Goal: Transaction & Acquisition: Purchase product/service

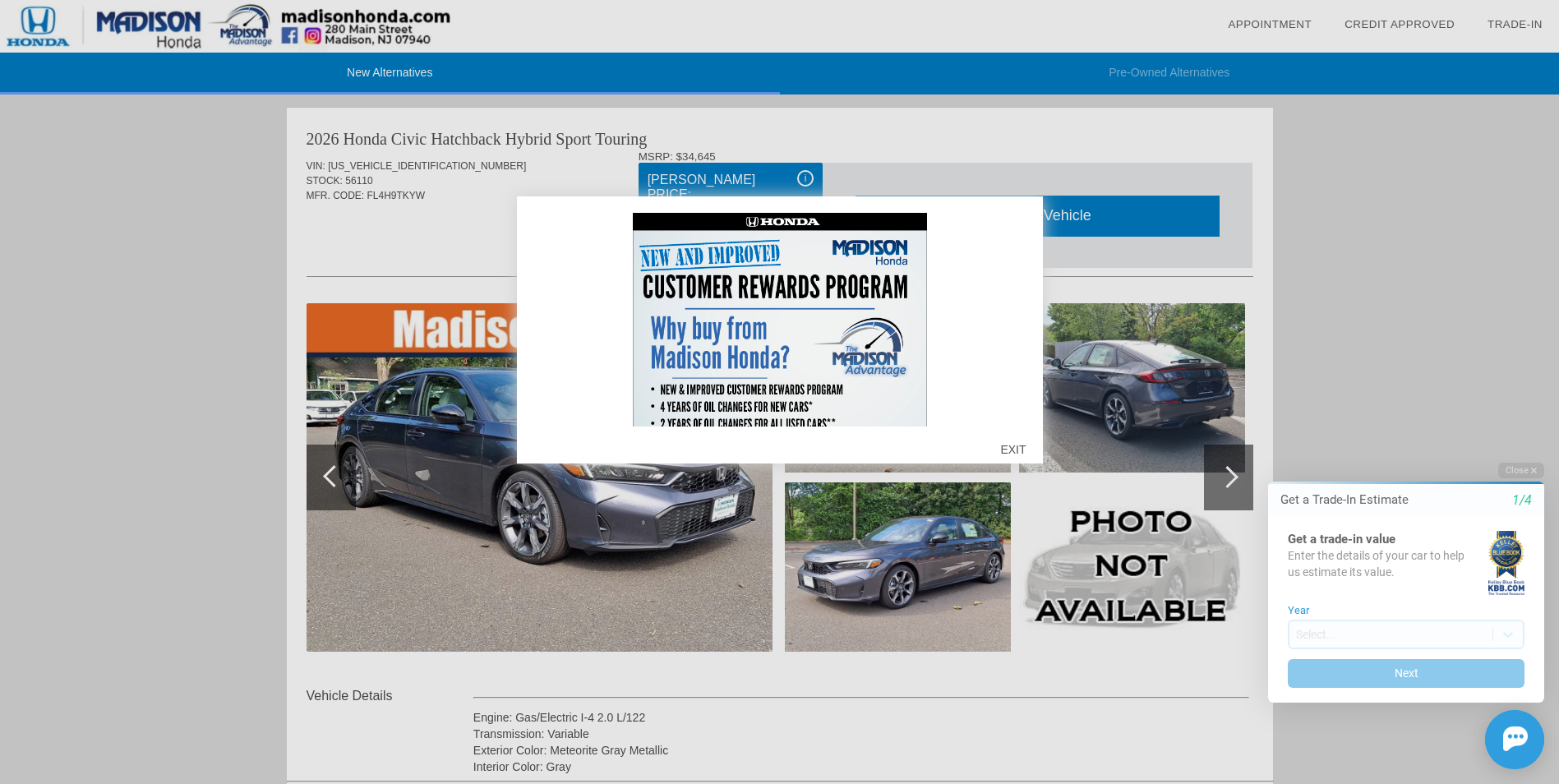
scroll to position [149, 0]
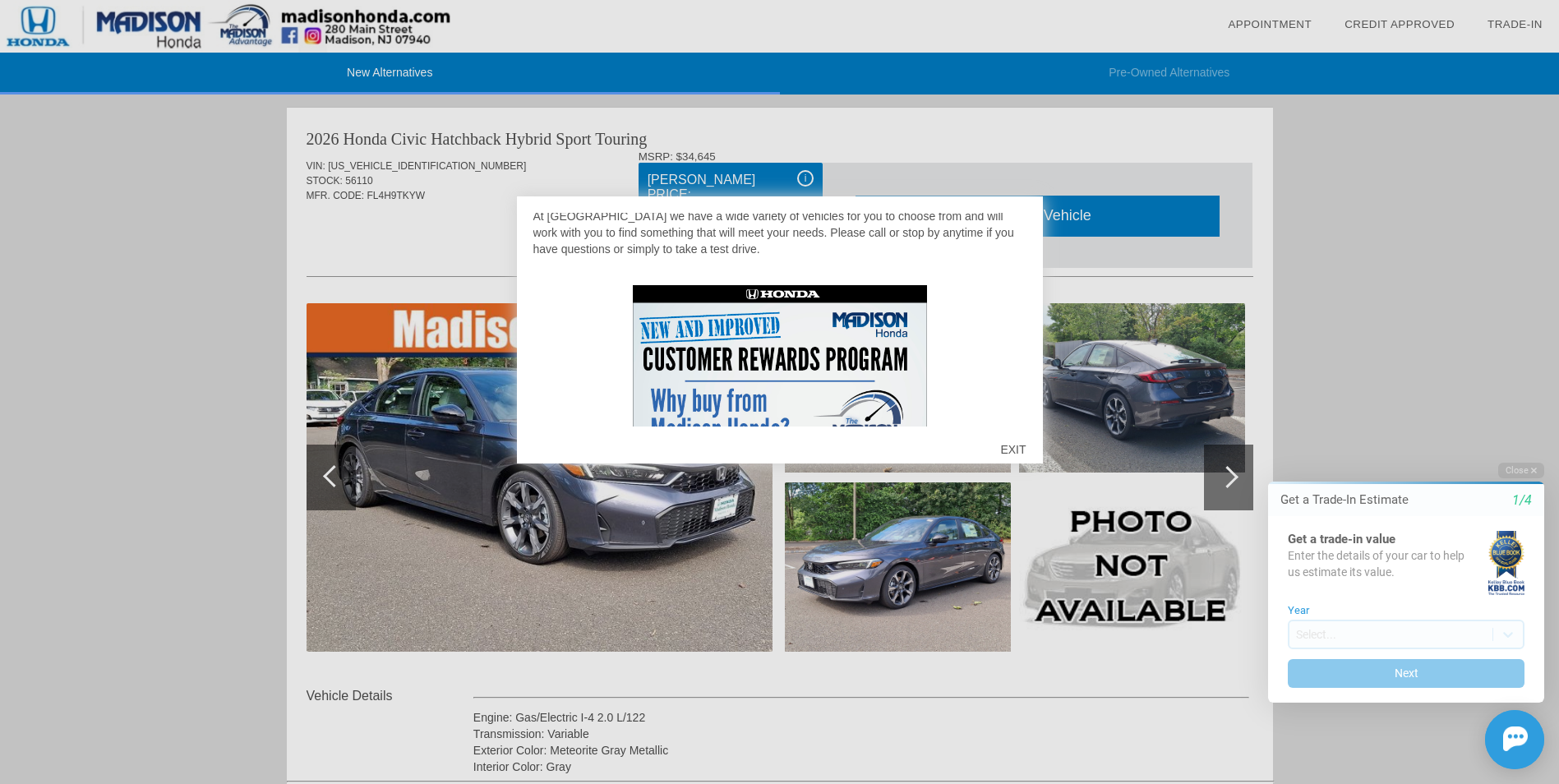
click at [1022, 447] on div "EXIT" at bounding box center [1012, 449] width 58 height 50
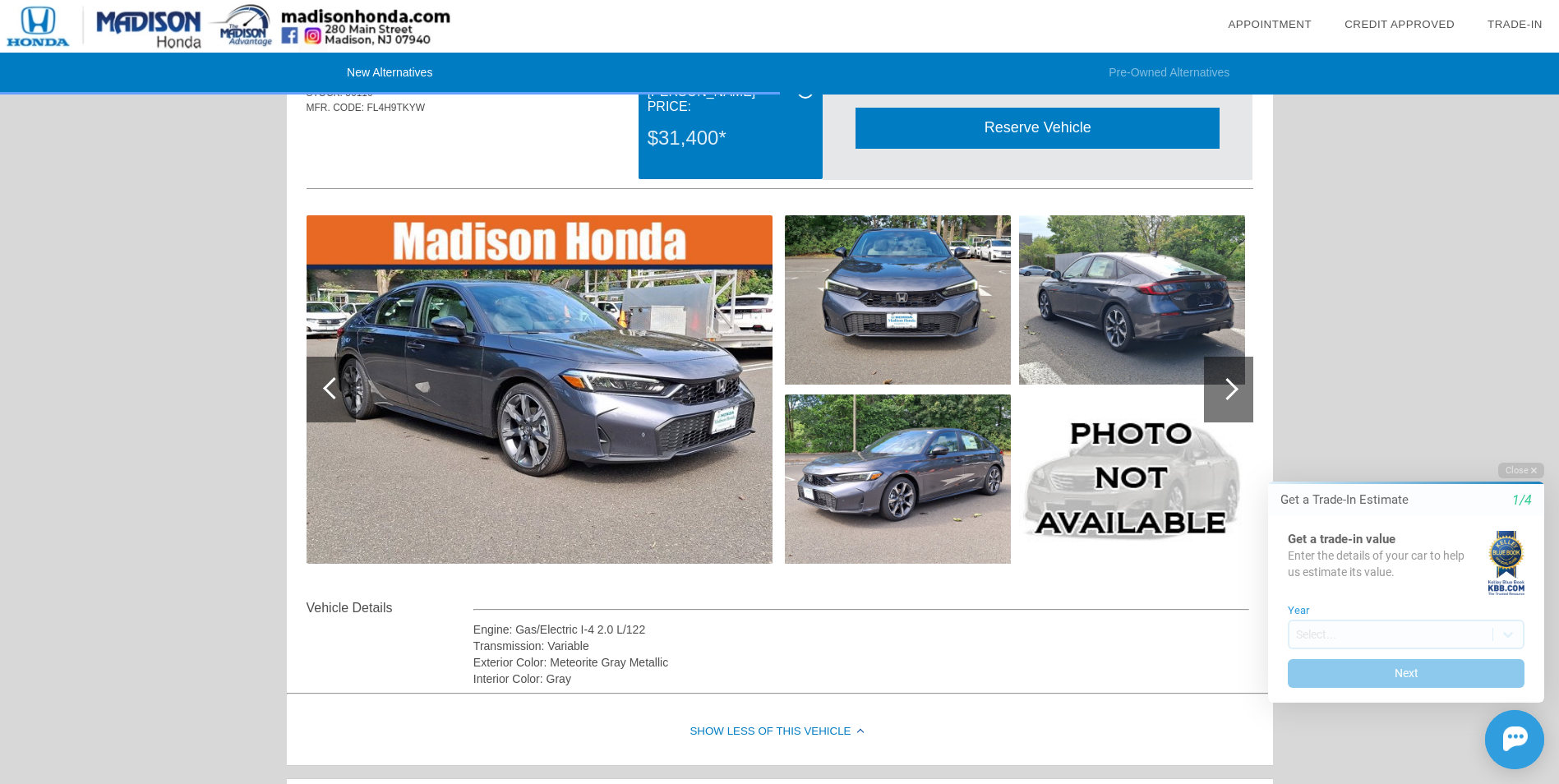
scroll to position [0, 0]
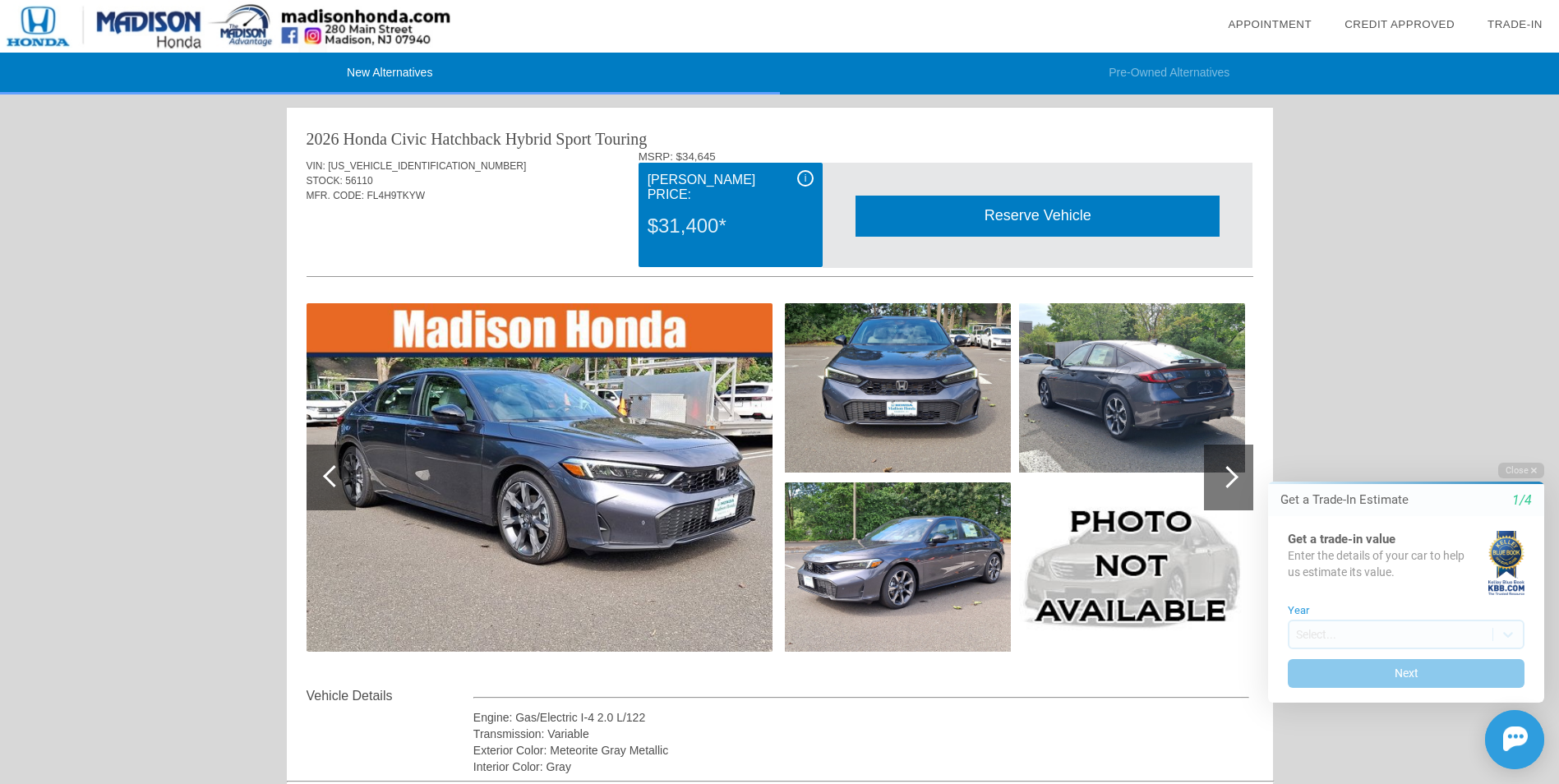
click at [803, 178] on div "i" at bounding box center [804, 178] width 16 height 16
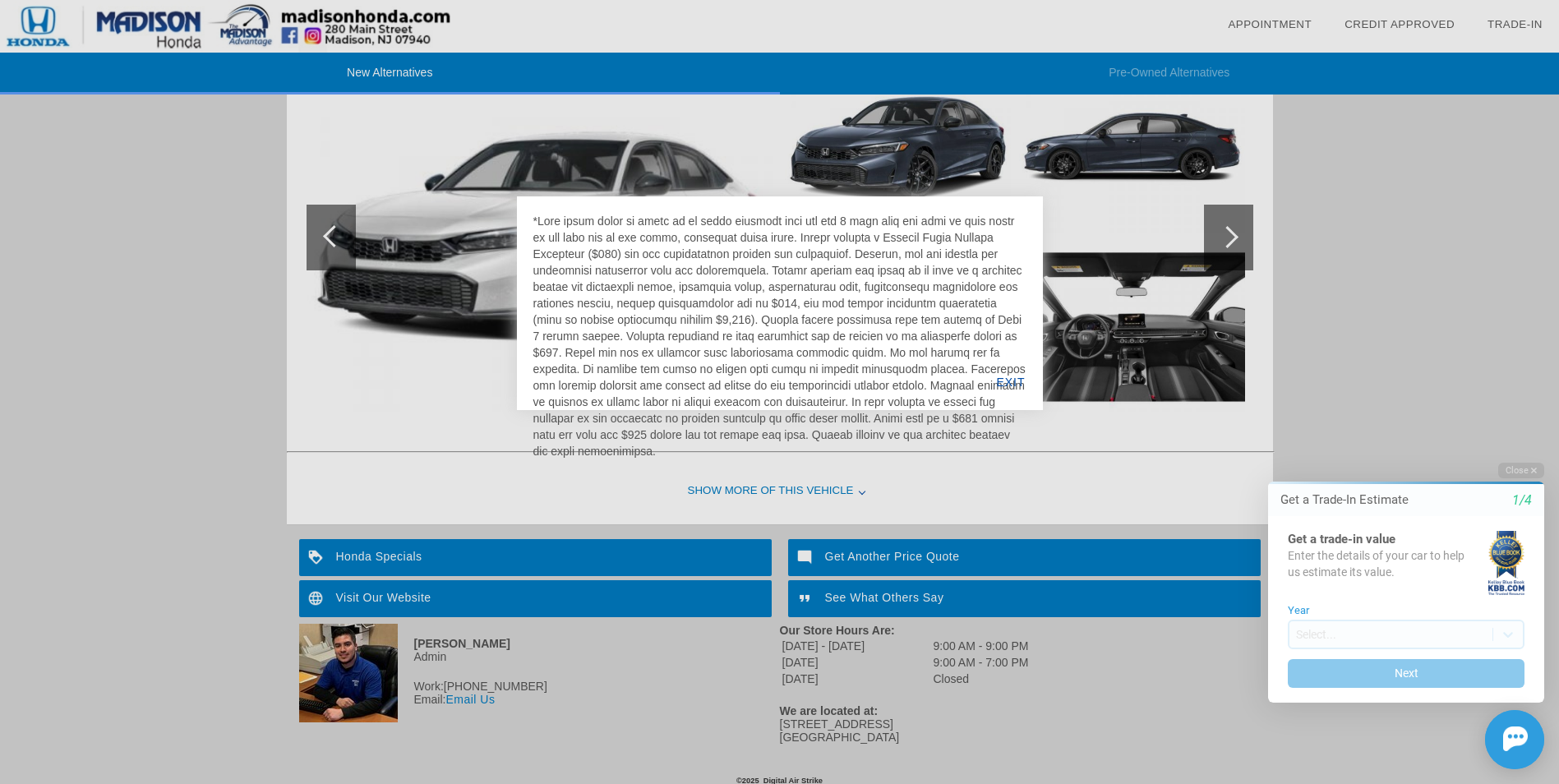
scroll to position [1686, 0]
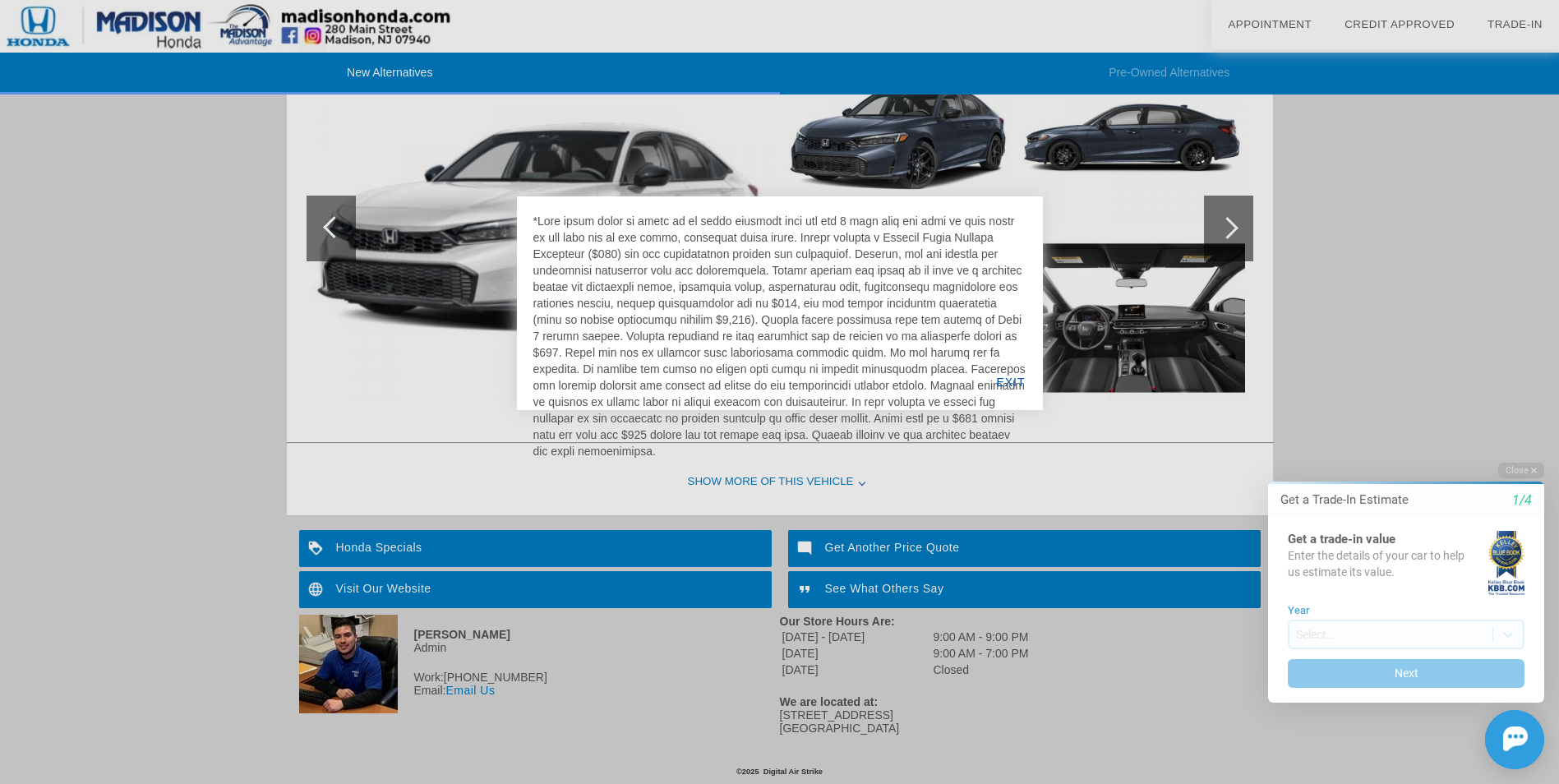
drag, startPoint x: 535, startPoint y: 215, endPoint x: 593, endPoint y: 457, distance: 248.9
click at [593, 457] on div at bounding box center [780, 337] width 494 height 247
drag, startPoint x: 593, startPoint y: 457, endPoint x: 768, endPoint y: 259, distance: 264.3
copy div "*Your price quote is valid on in stock vehicles only and for 3 days from the da…"
click at [1324, 238] on div at bounding box center [780, 392] width 1559 height 784
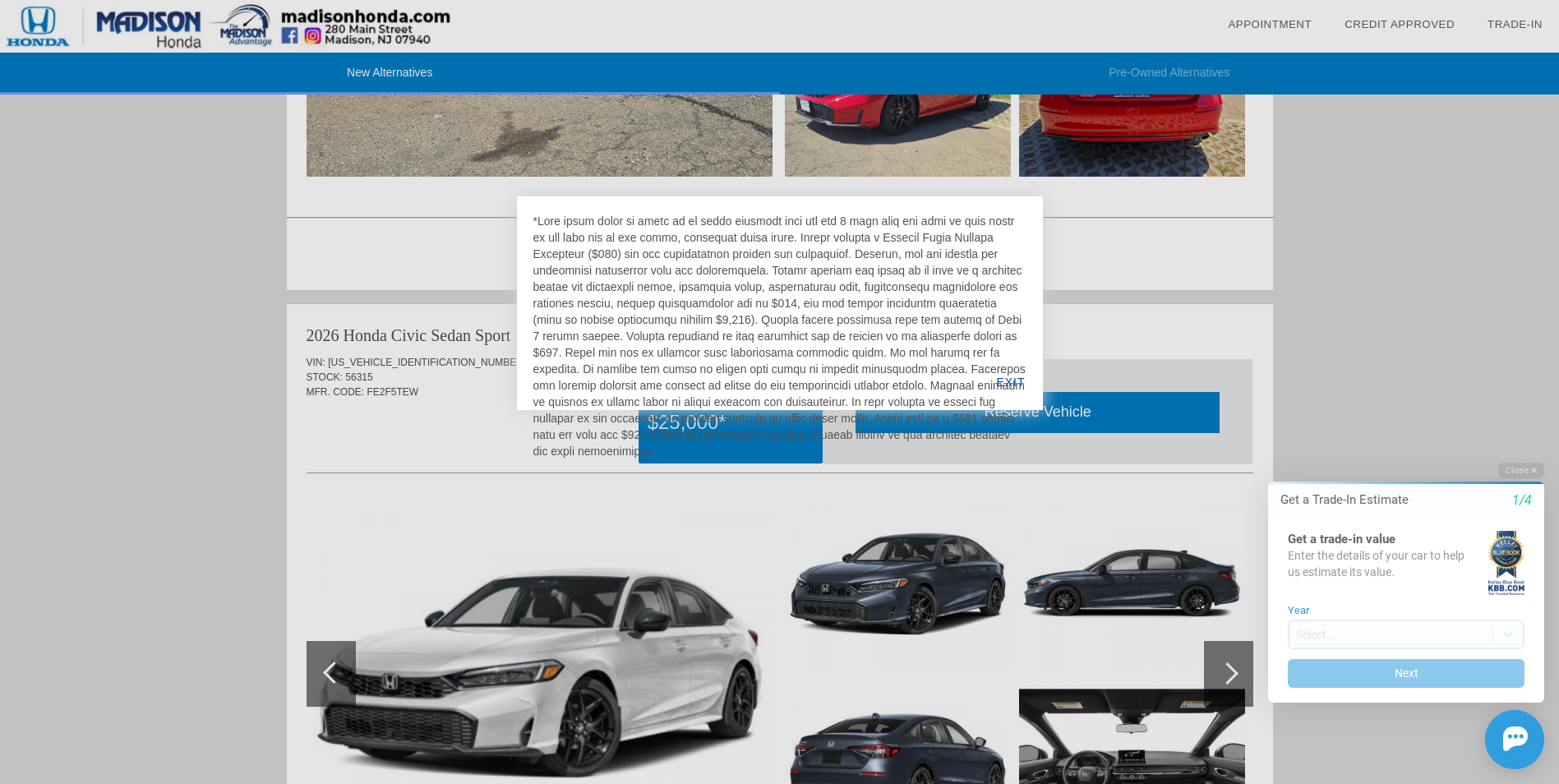
scroll to position [1193, 0]
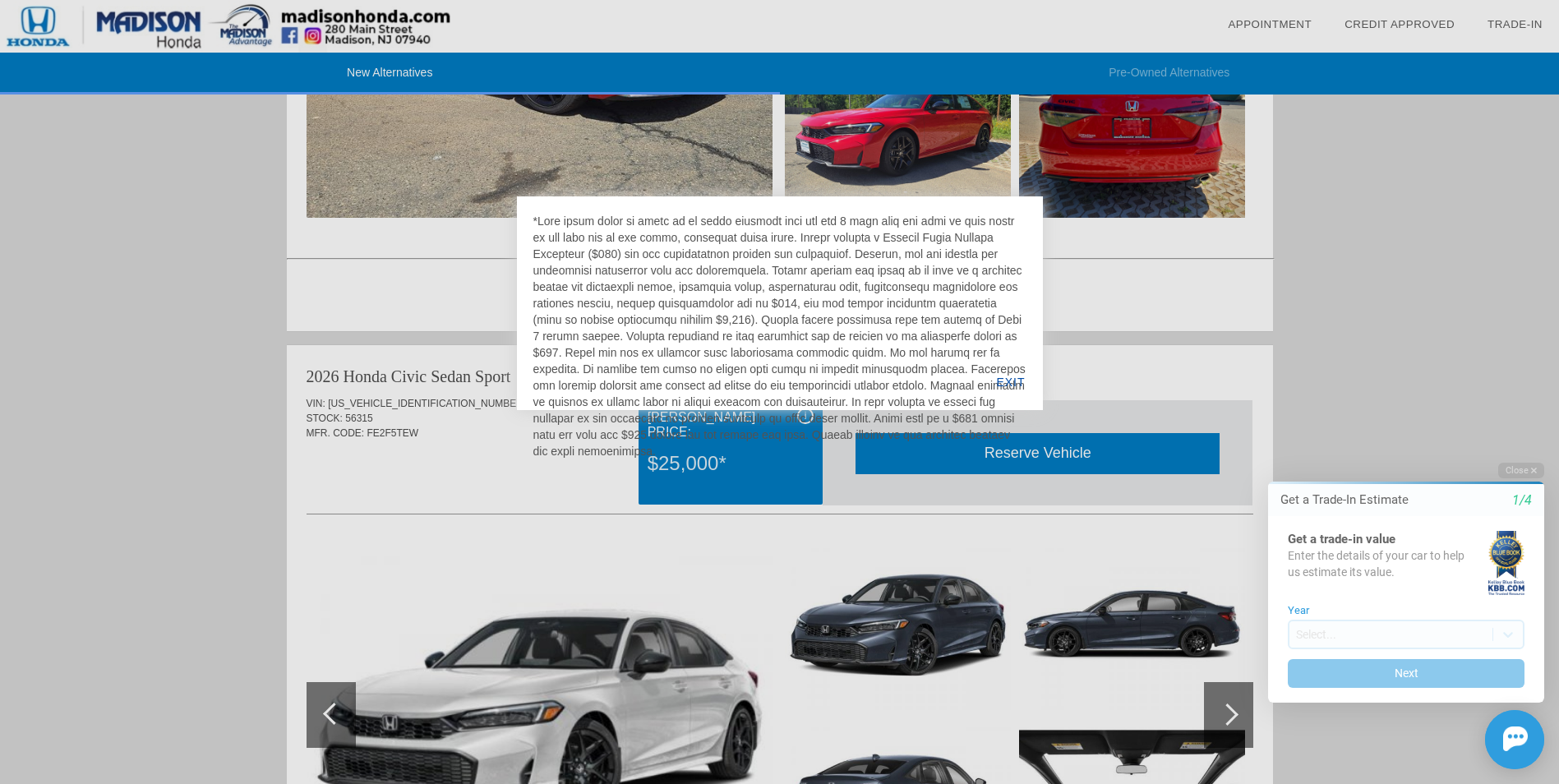
click at [1011, 377] on div "EXIT" at bounding box center [1010, 381] width 63 height 55
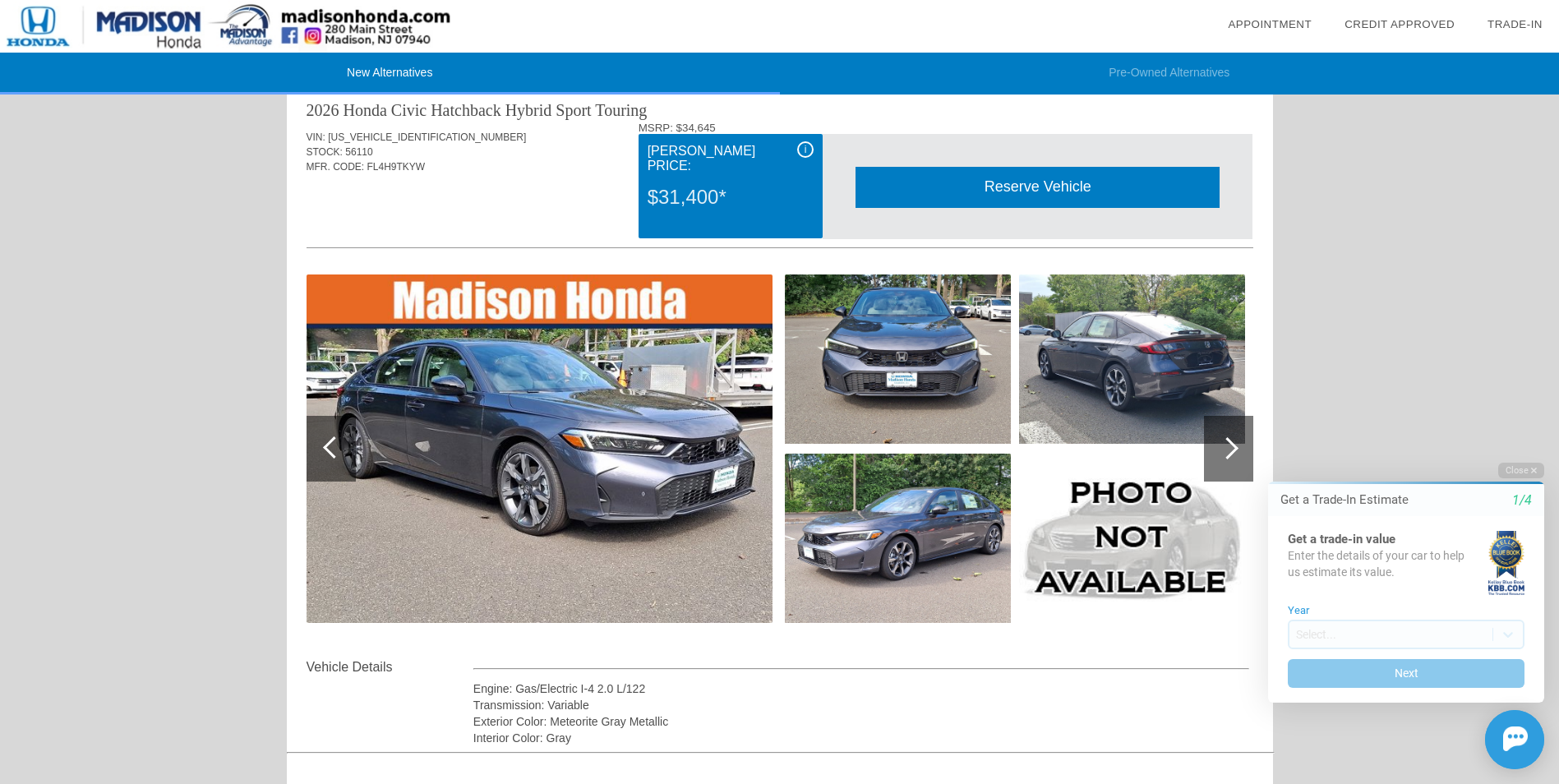
scroll to position [0, 0]
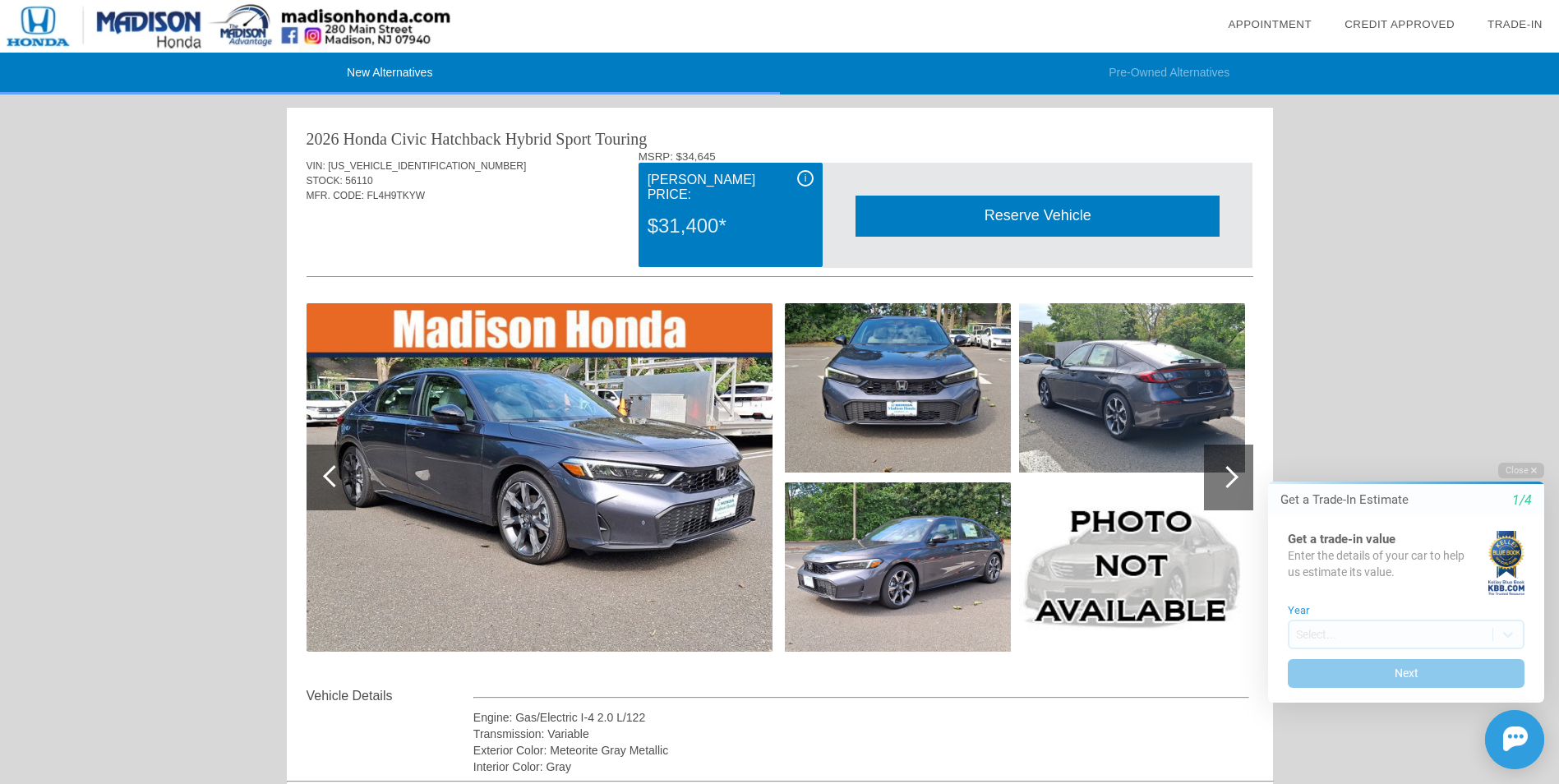
click at [955, 163] on div "Reserve Vehicle Reserve This Vehicle Please confirm that you would like to rese…" at bounding box center [1037, 215] width 429 height 105
click at [1011, 166] on div "Reserve Vehicle Reserve This Vehicle Please confirm that you would like to rese…" at bounding box center [1037, 215] width 429 height 105
click at [1007, 115] on div "2026 Honda Civic Hatchback Hybrid Sport Touring VIN: [US_VEHICLE_IDENTIFICATION…" at bounding box center [780, 442] width 986 height 667
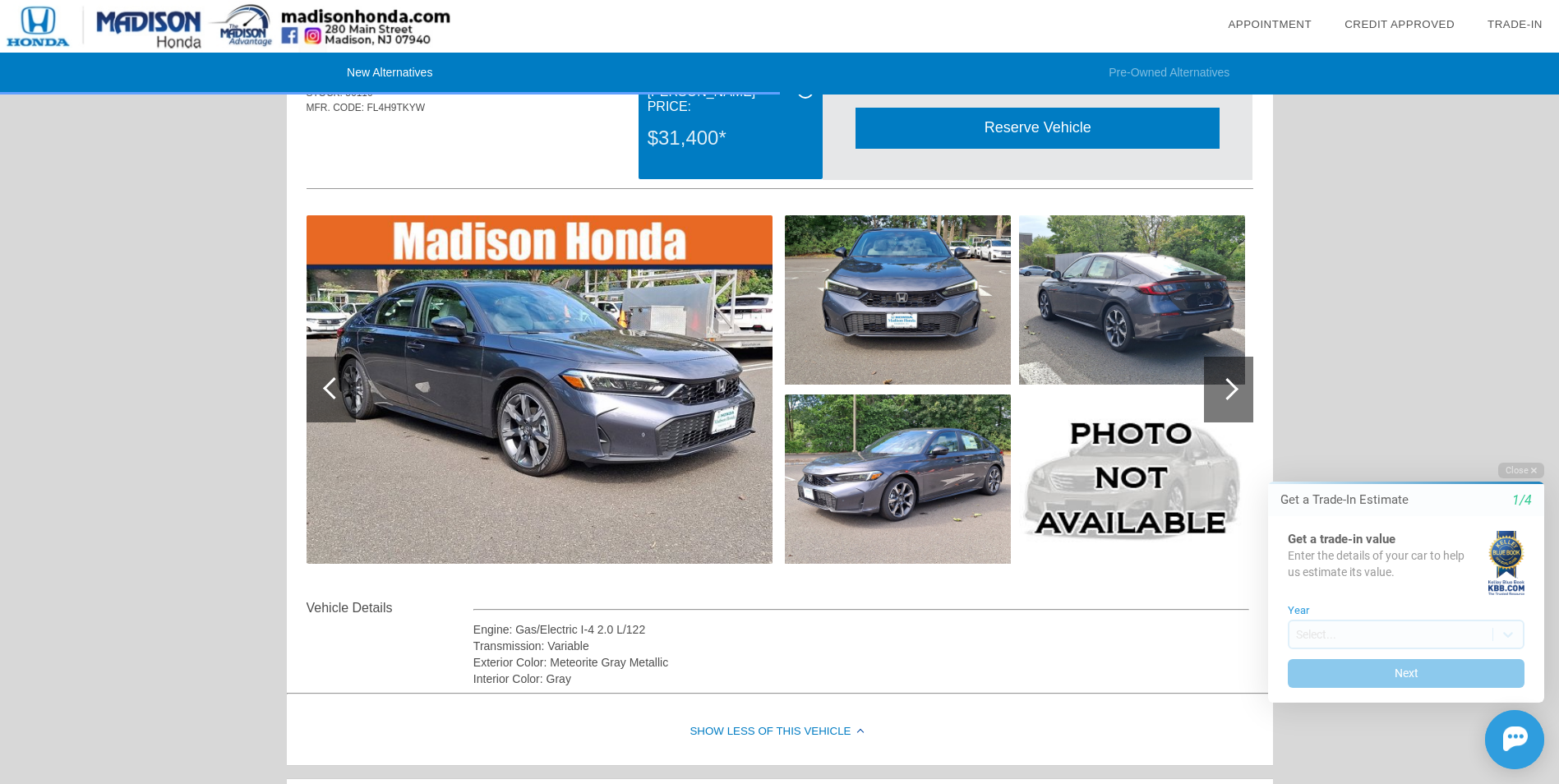
scroll to position [82, 0]
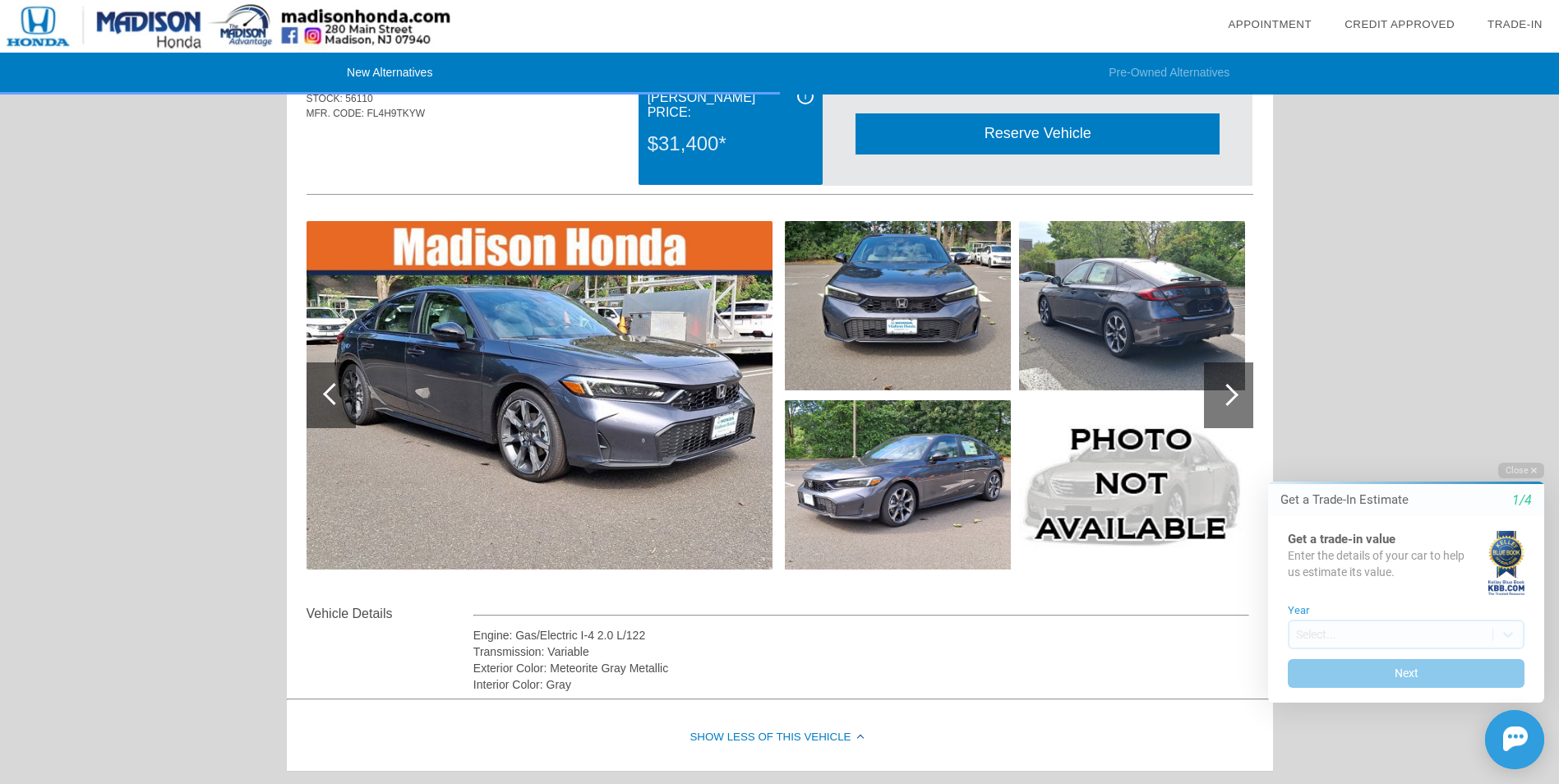
click at [1228, 385] on div at bounding box center [1227, 394] width 22 height 22
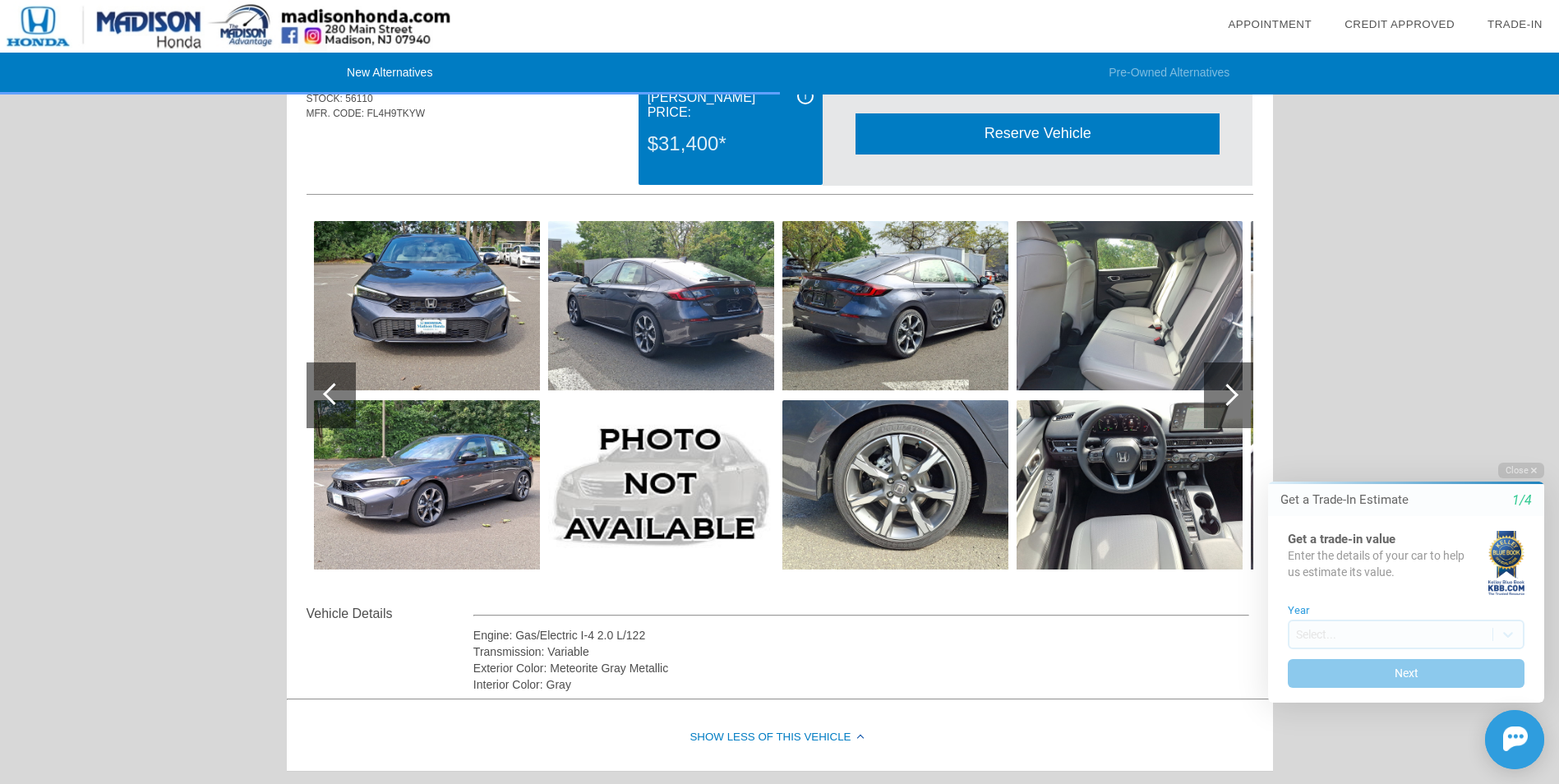
click at [1228, 385] on div at bounding box center [1227, 394] width 22 height 22
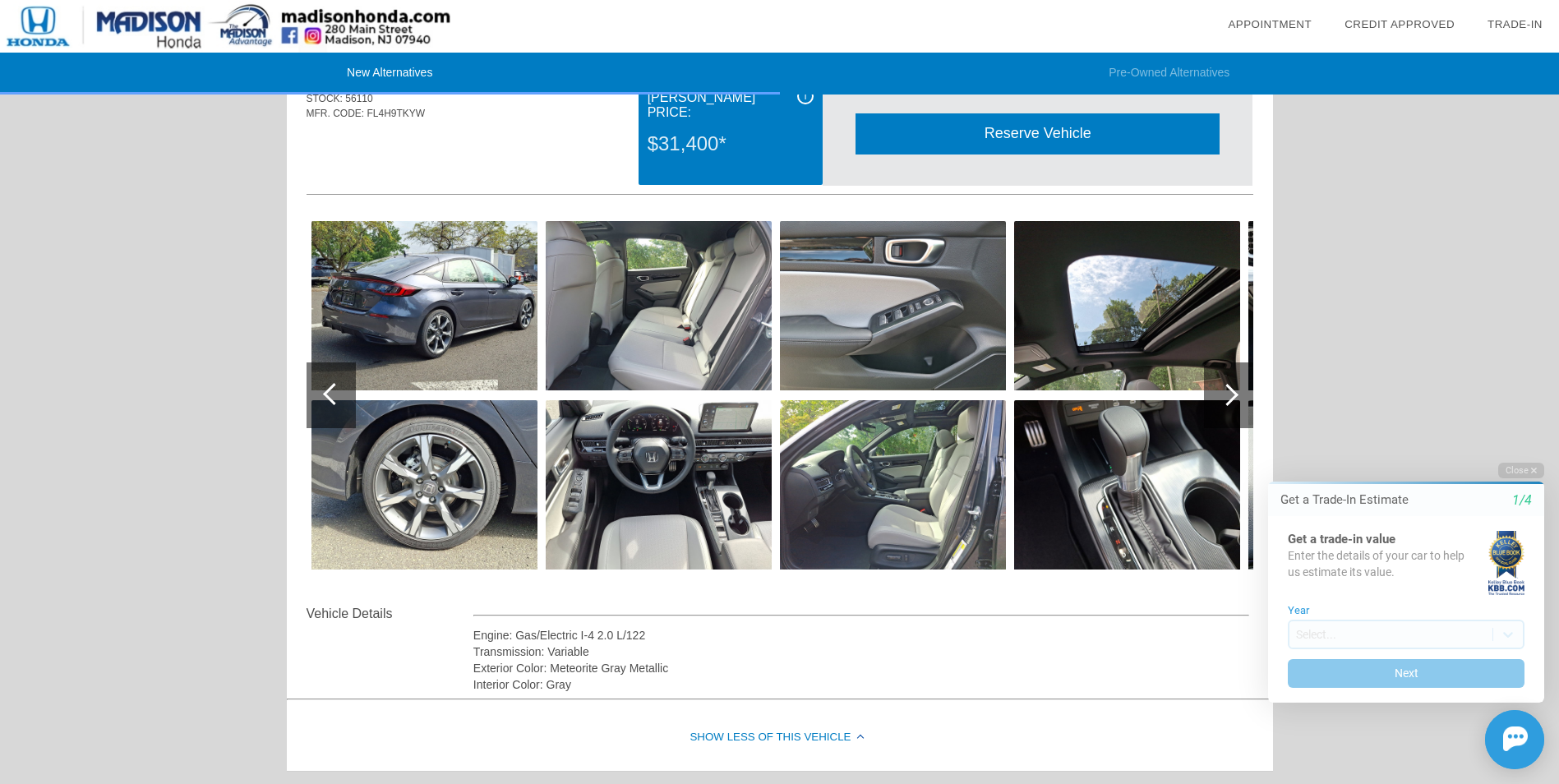
click at [1228, 385] on div at bounding box center [1227, 394] width 22 height 22
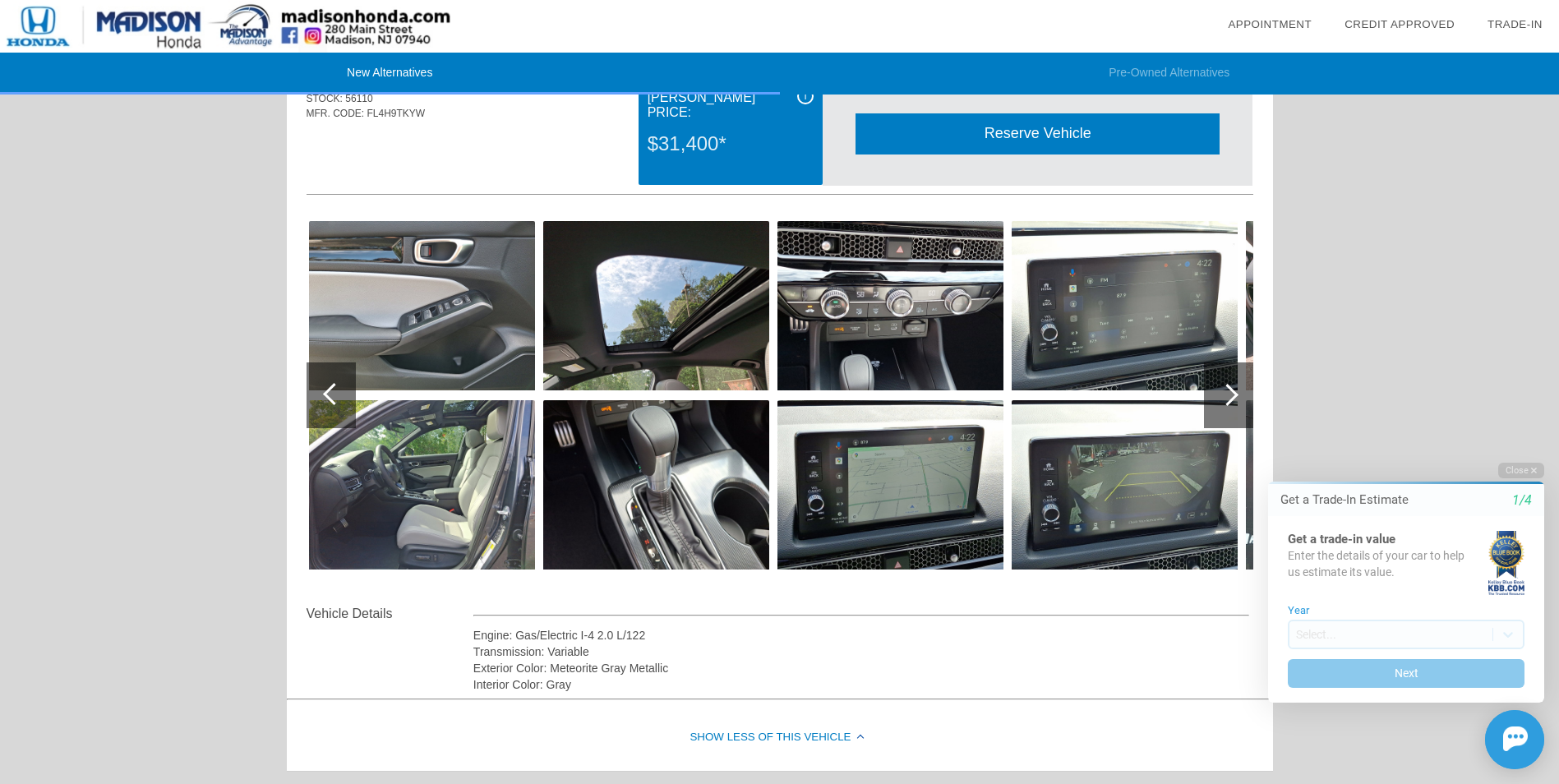
click at [1228, 385] on div at bounding box center [1227, 394] width 22 height 22
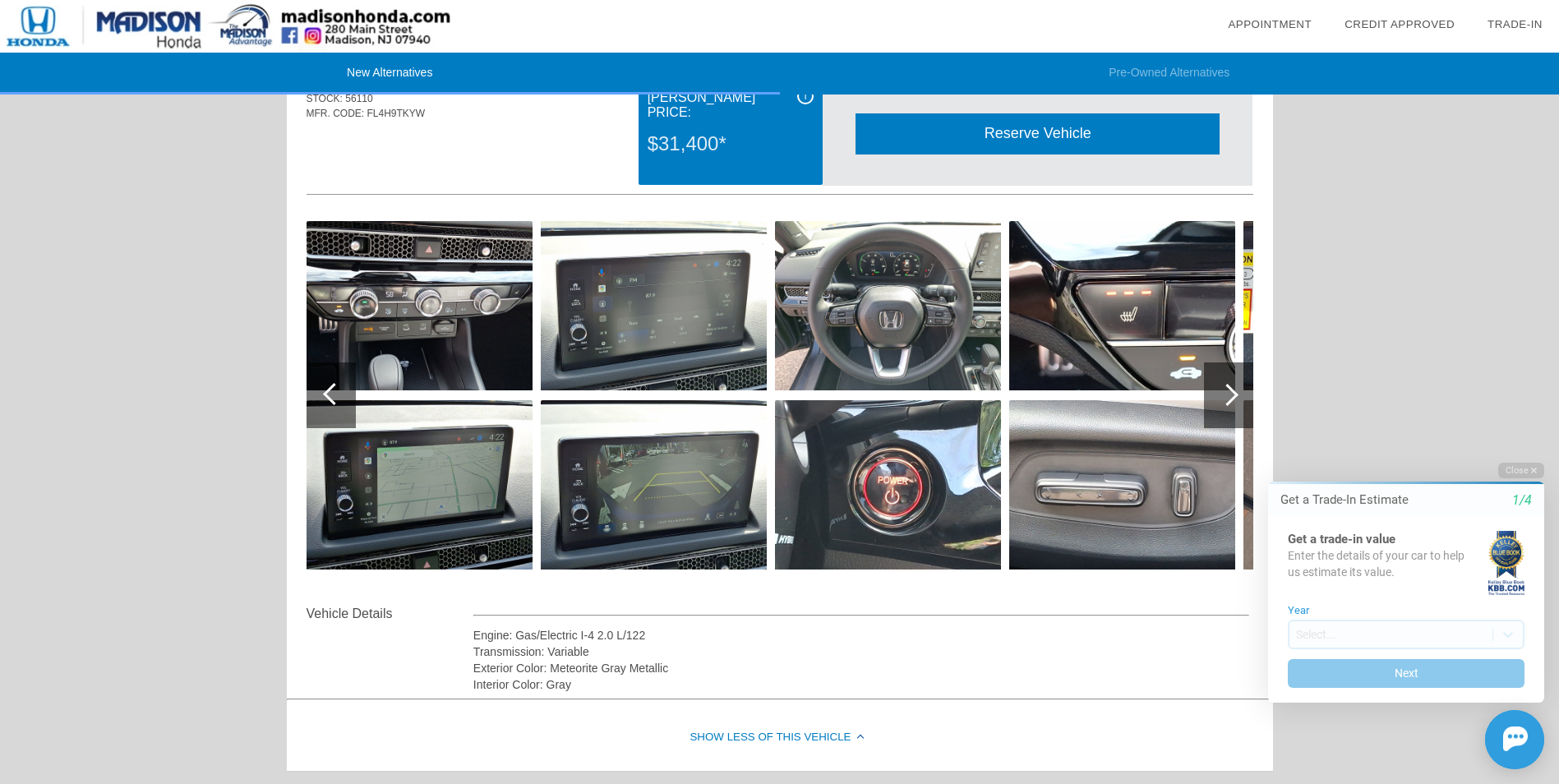
click at [1228, 385] on div at bounding box center [1227, 394] width 22 height 22
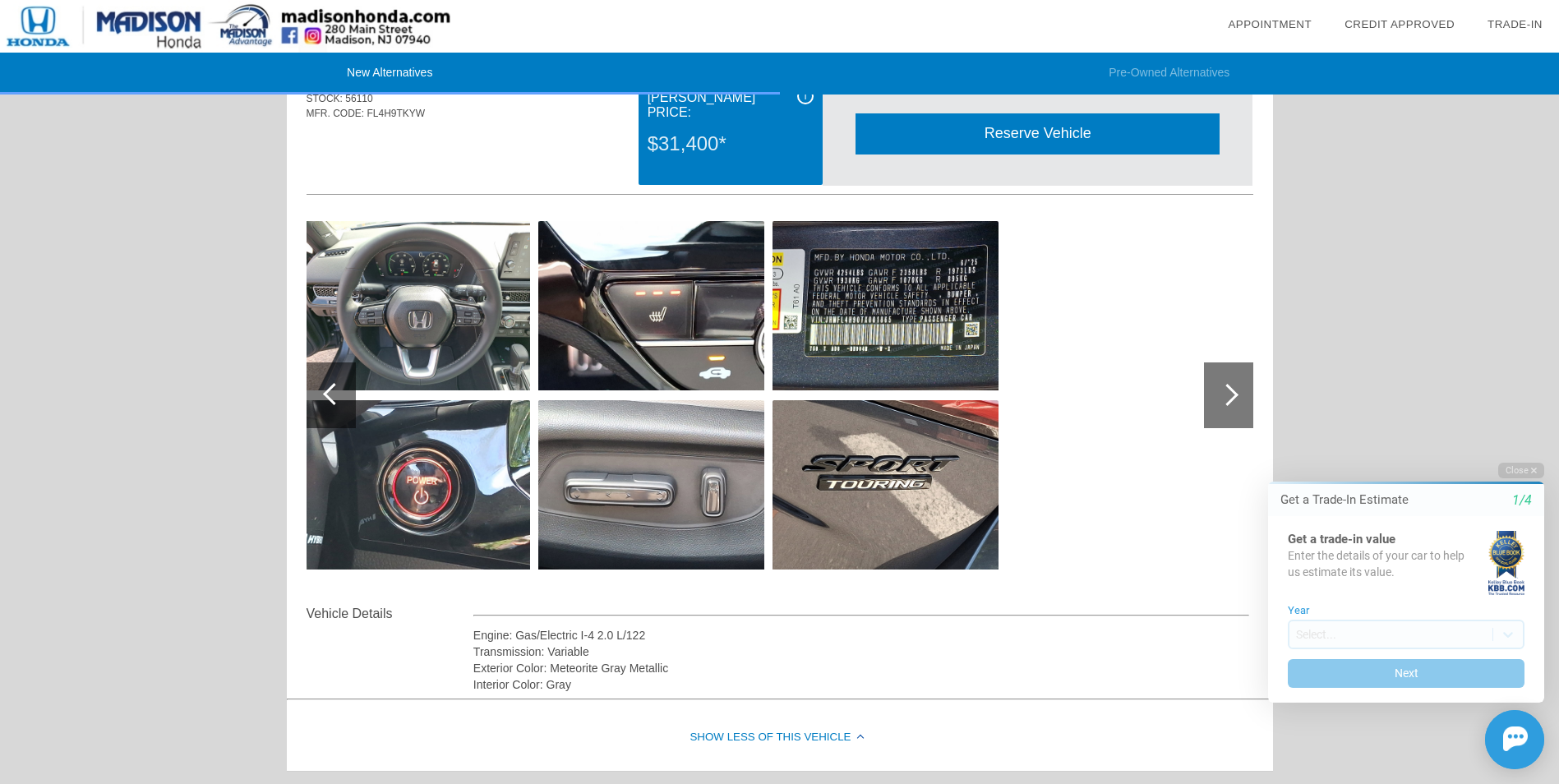
click at [1228, 385] on div at bounding box center [1227, 394] width 22 height 22
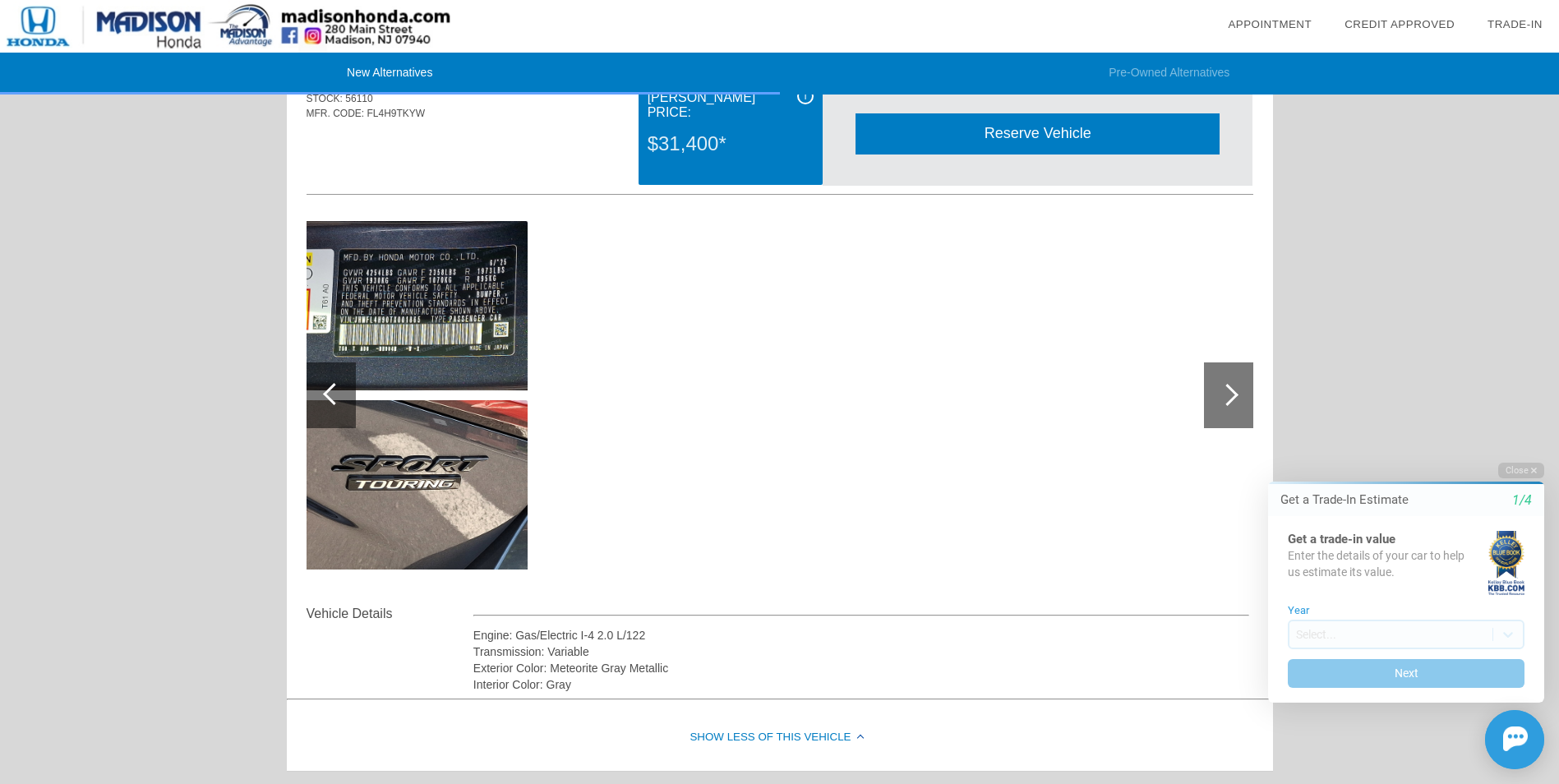
click at [341, 402] on div at bounding box center [331, 395] width 50 height 66
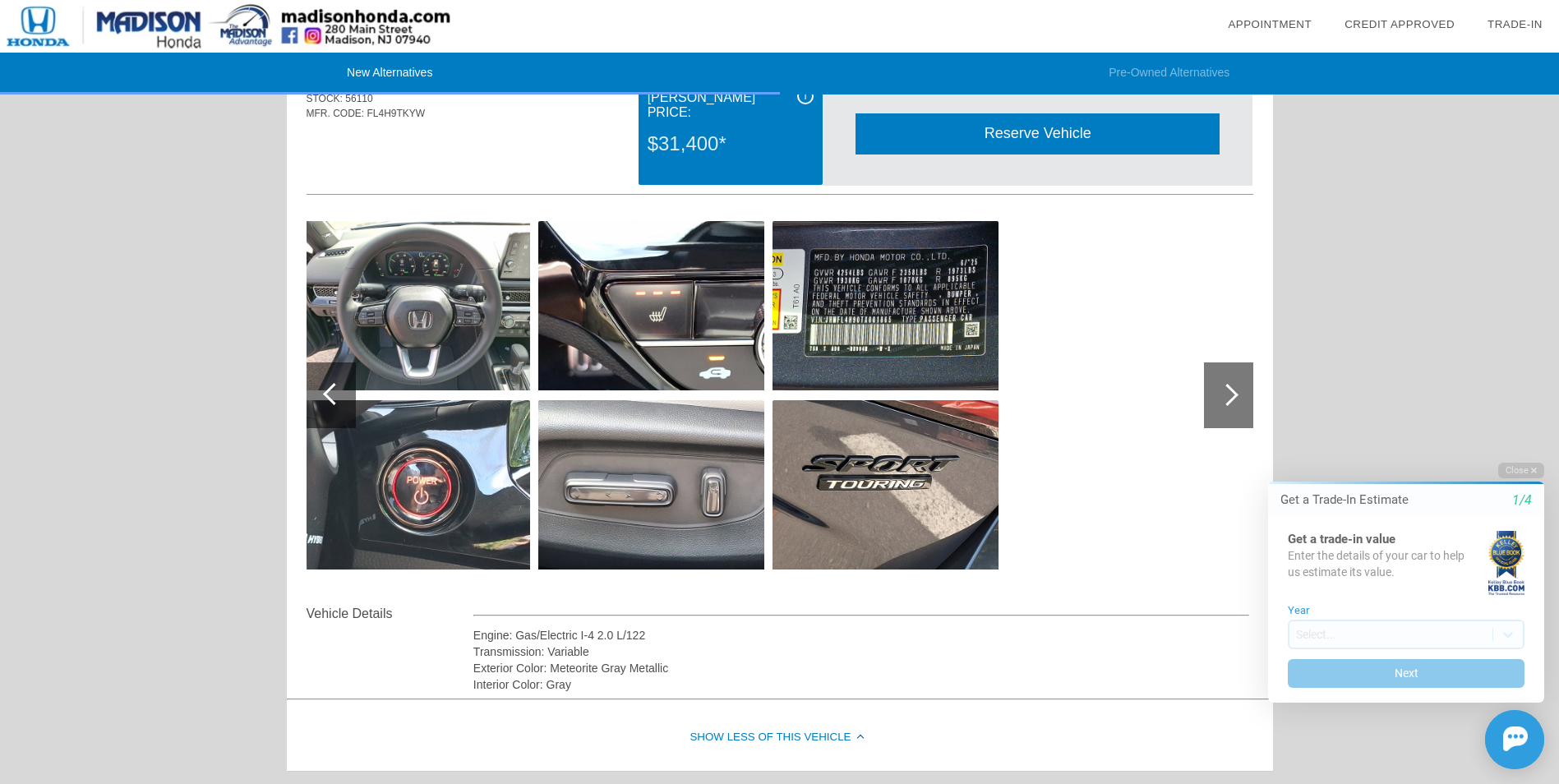
click at [340, 402] on div at bounding box center [331, 395] width 50 height 66
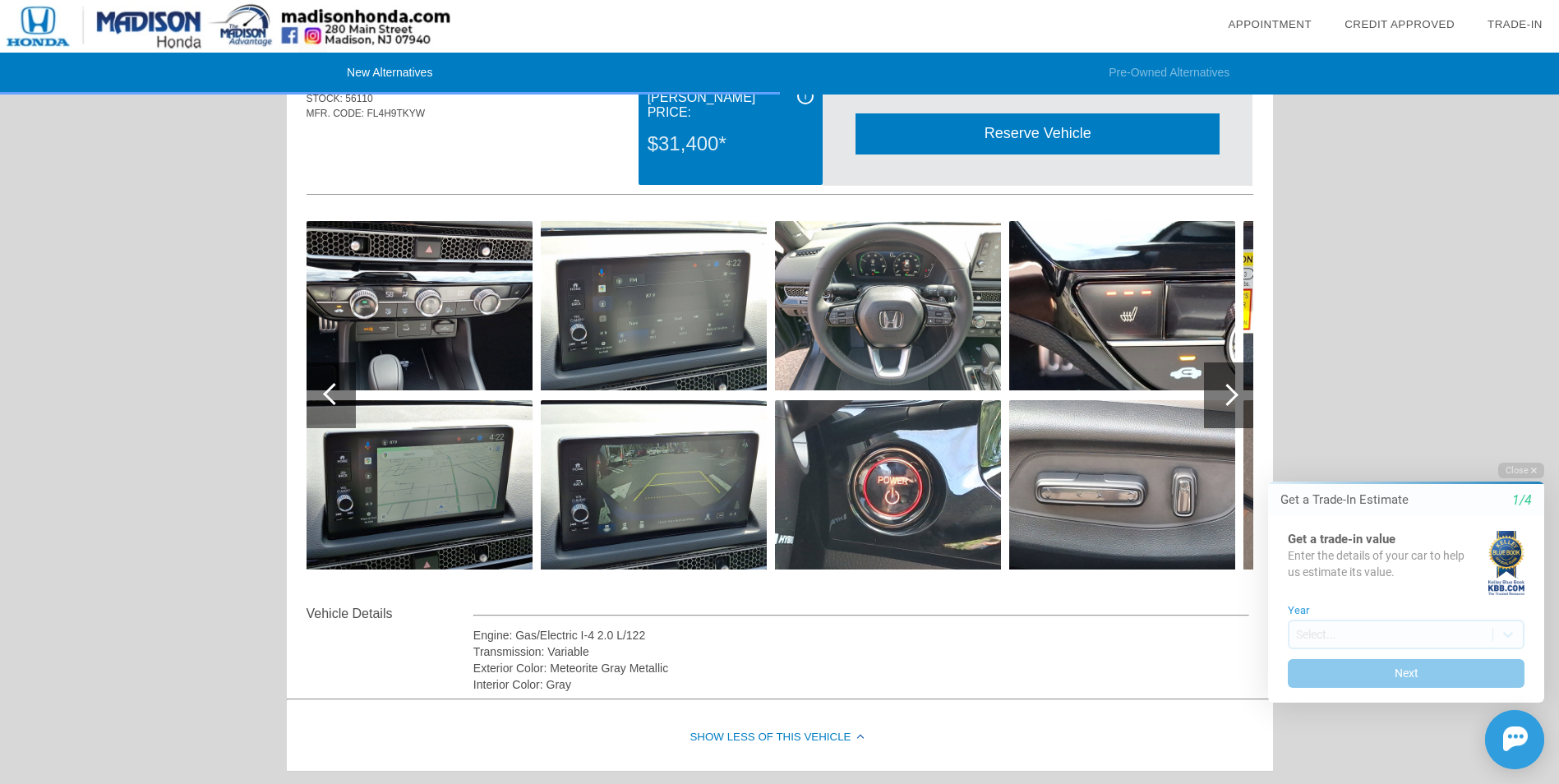
click at [340, 402] on div at bounding box center [331, 395] width 50 height 66
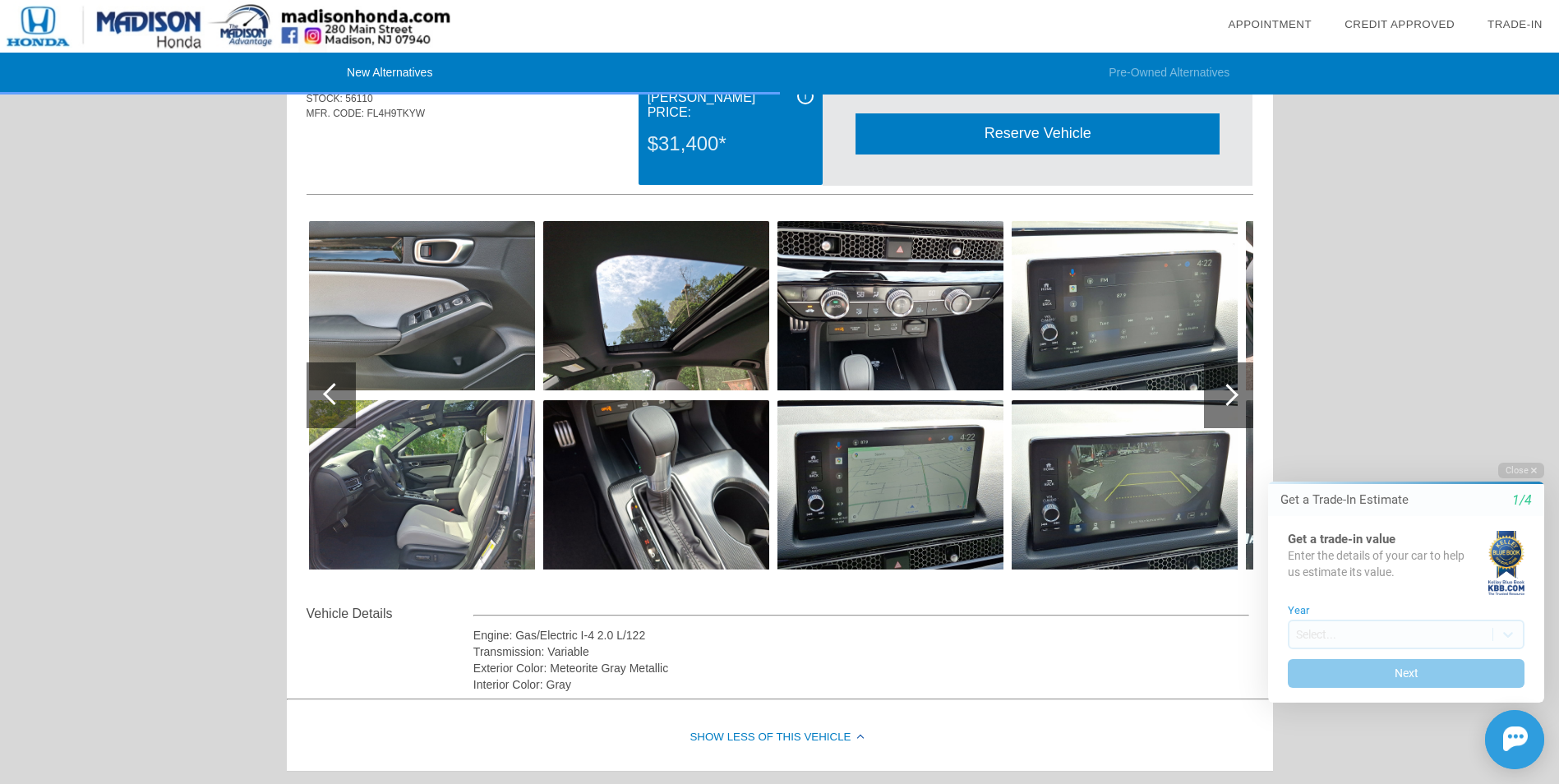
click at [340, 402] on div at bounding box center [331, 395] width 50 height 66
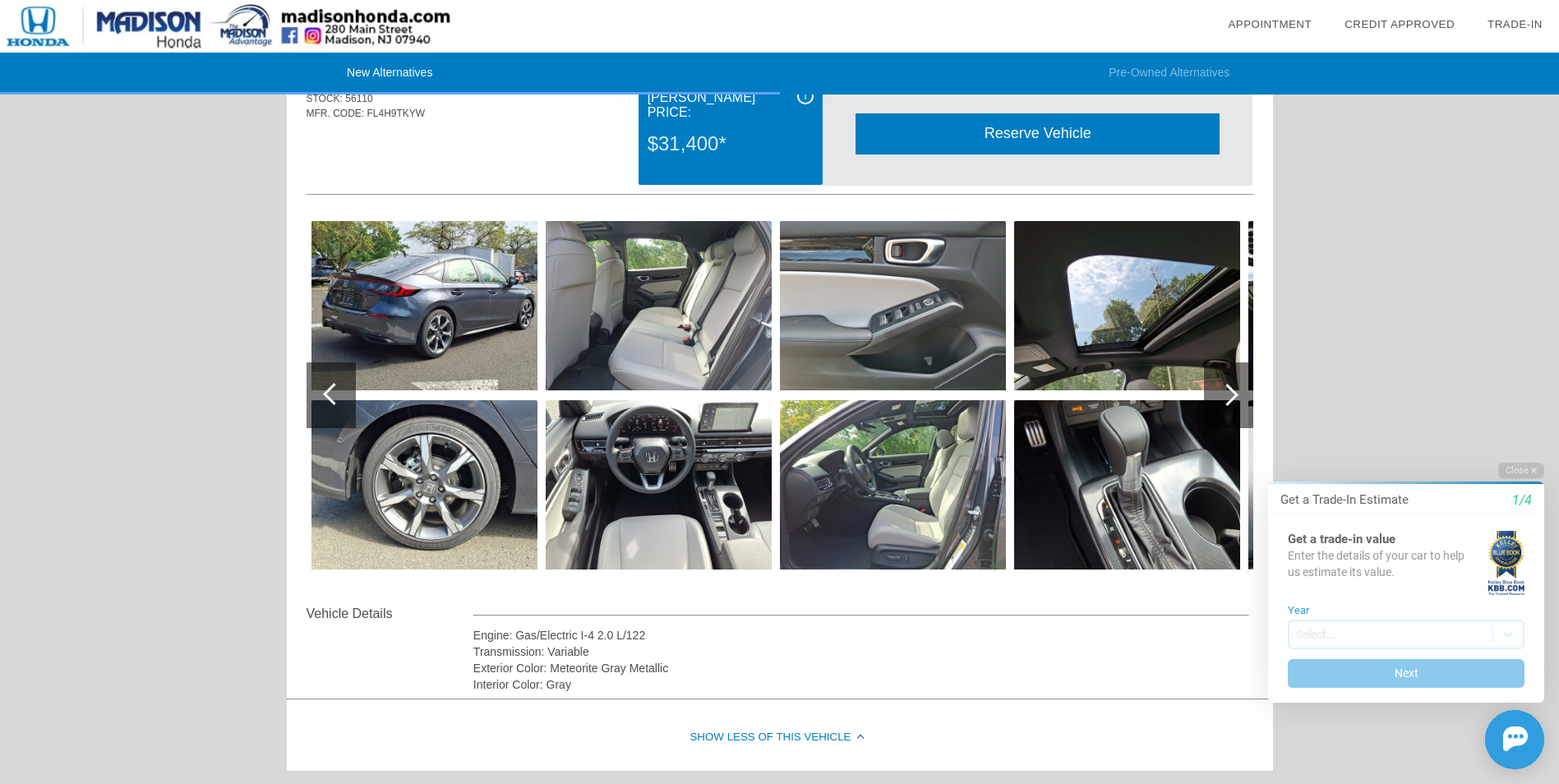
click at [340, 402] on div at bounding box center [331, 395] width 50 height 66
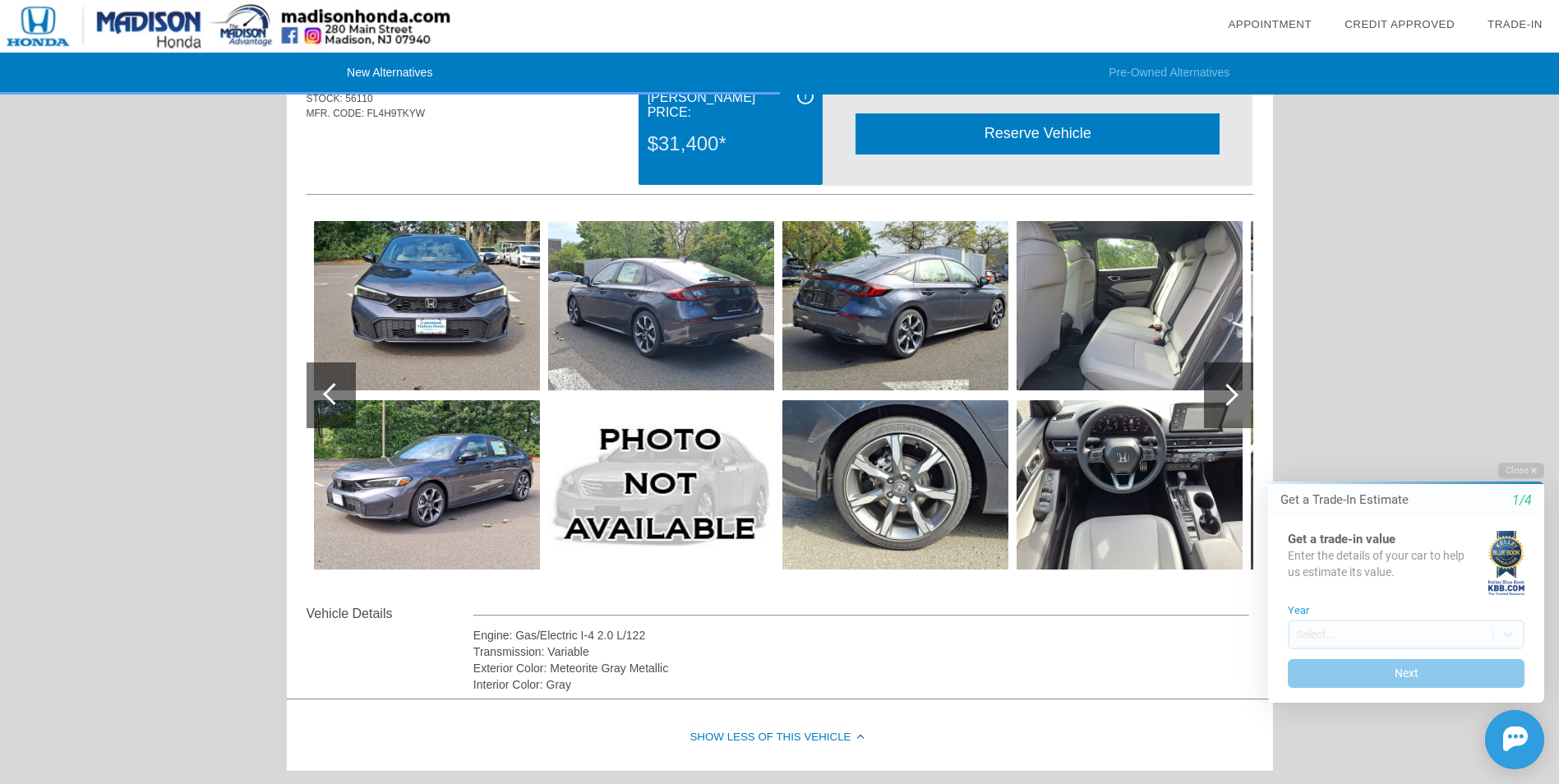
click at [340, 402] on div at bounding box center [331, 395] width 50 height 66
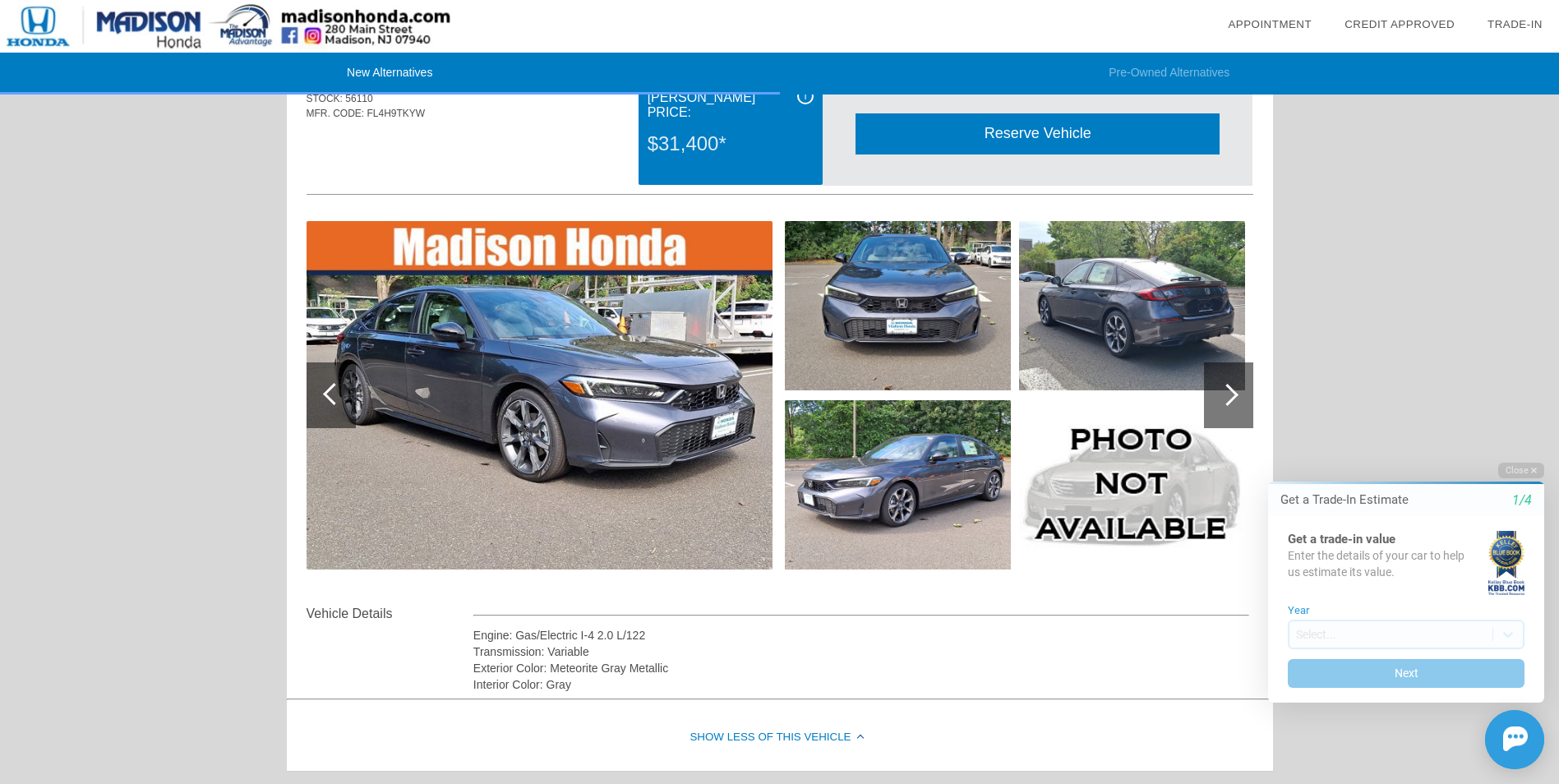
click at [340, 402] on div at bounding box center [331, 395] width 50 height 66
click at [1217, 398] on div at bounding box center [1229, 395] width 50 height 66
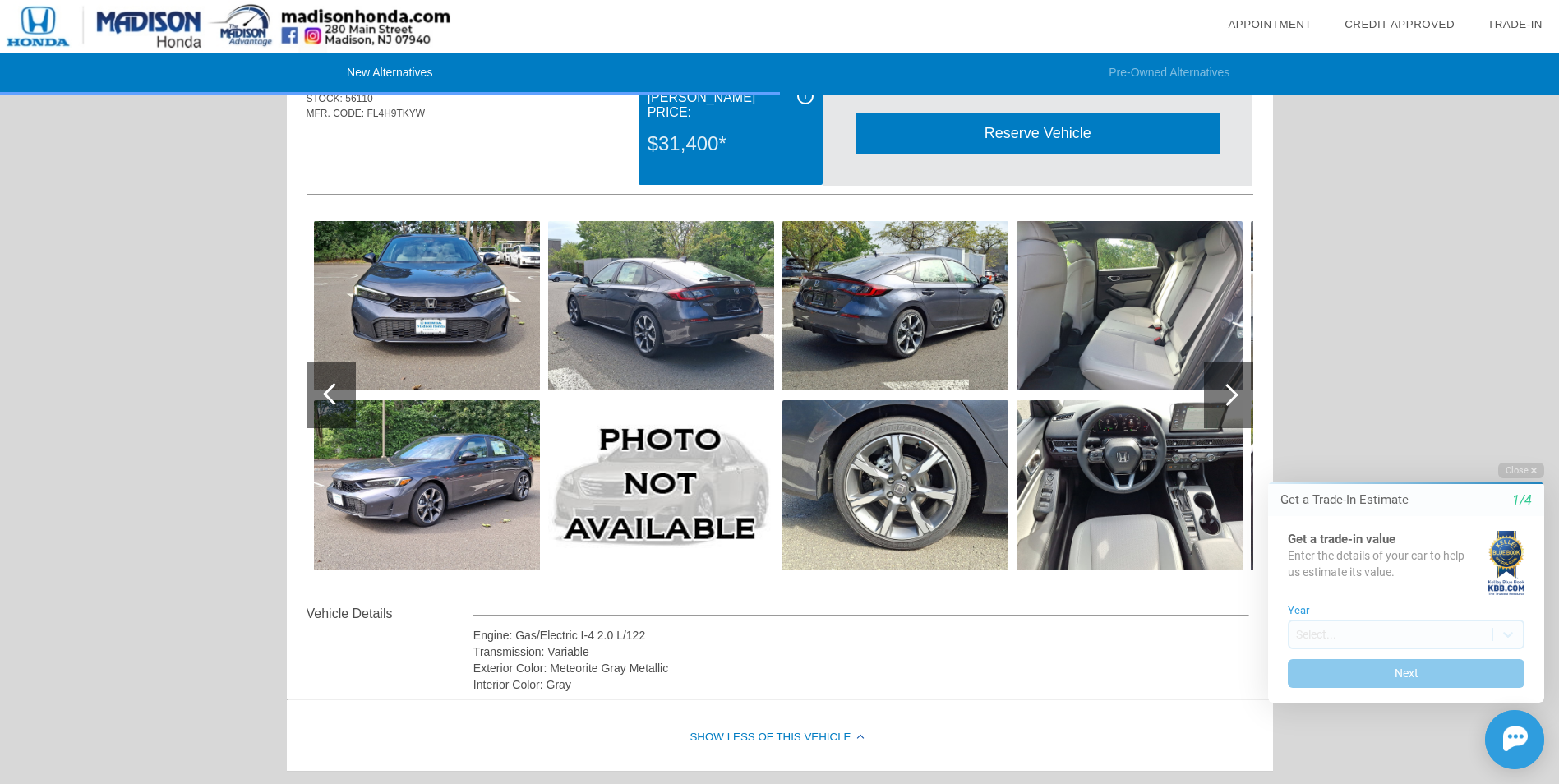
click at [1217, 398] on div at bounding box center [1229, 395] width 50 height 66
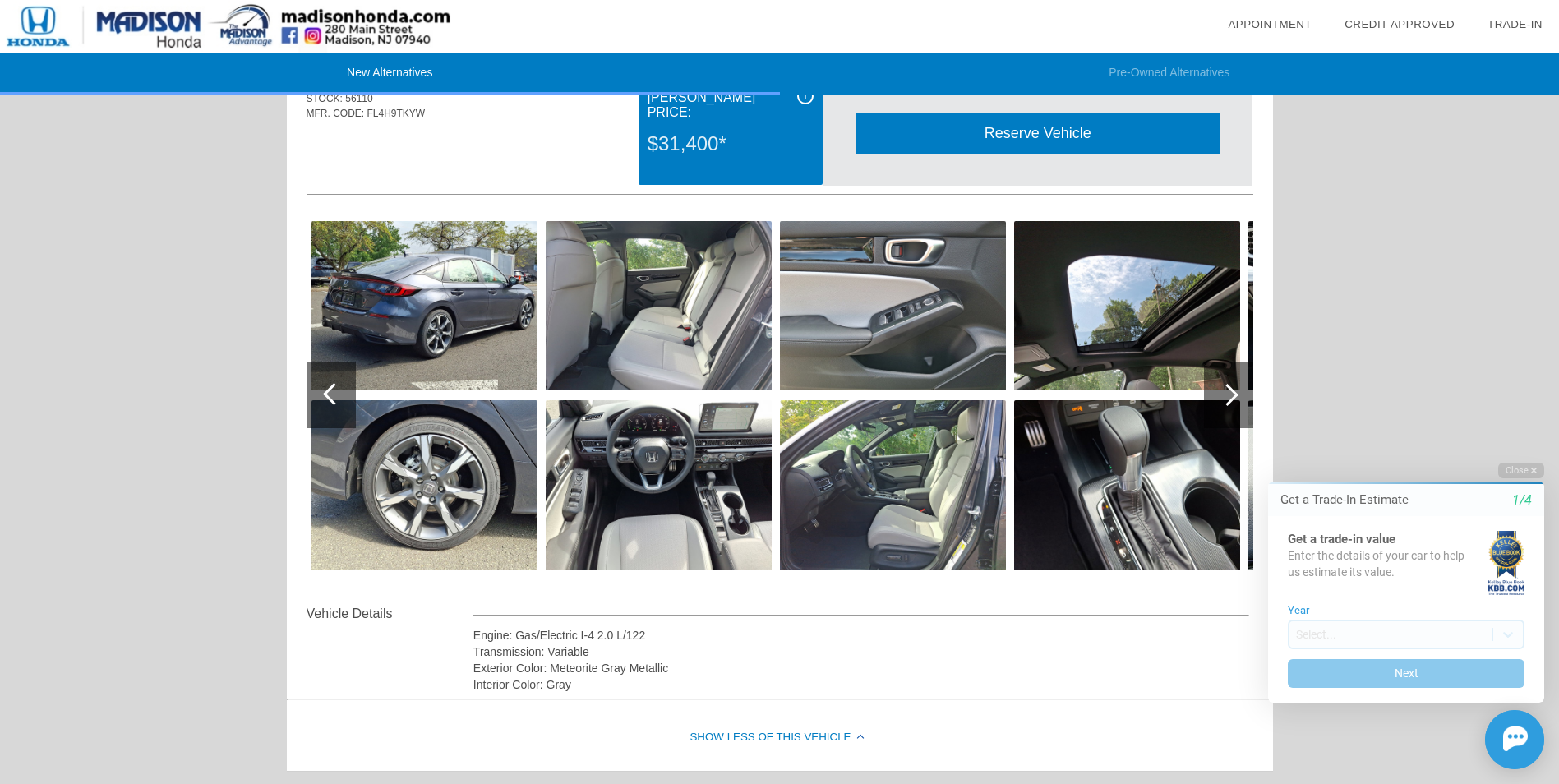
click at [1217, 398] on div at bounding box center [1229, 395] width 50 height 66
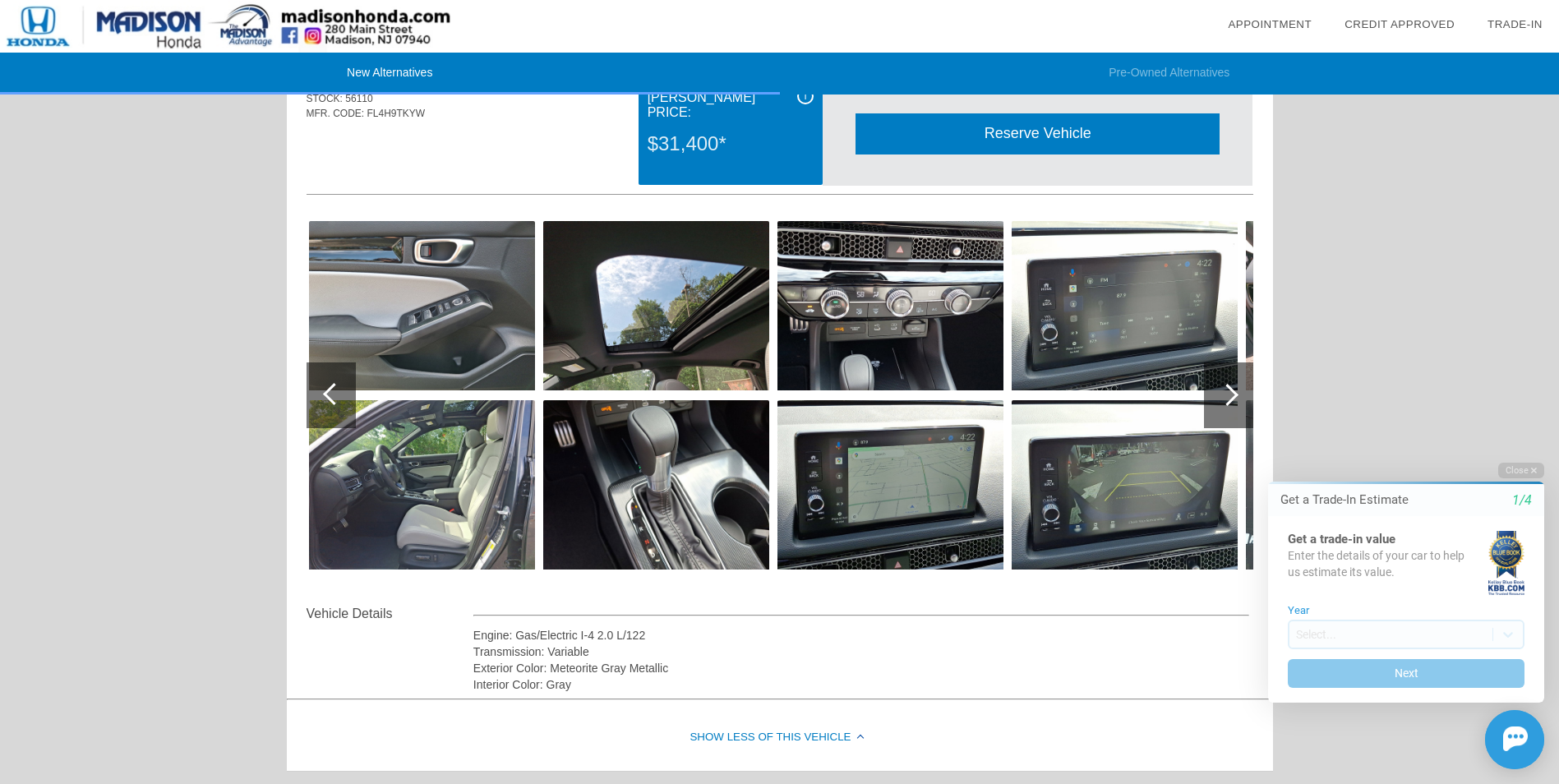
click at [1217, 398] on div at bounding box center [1229, 395] width 50 height 66
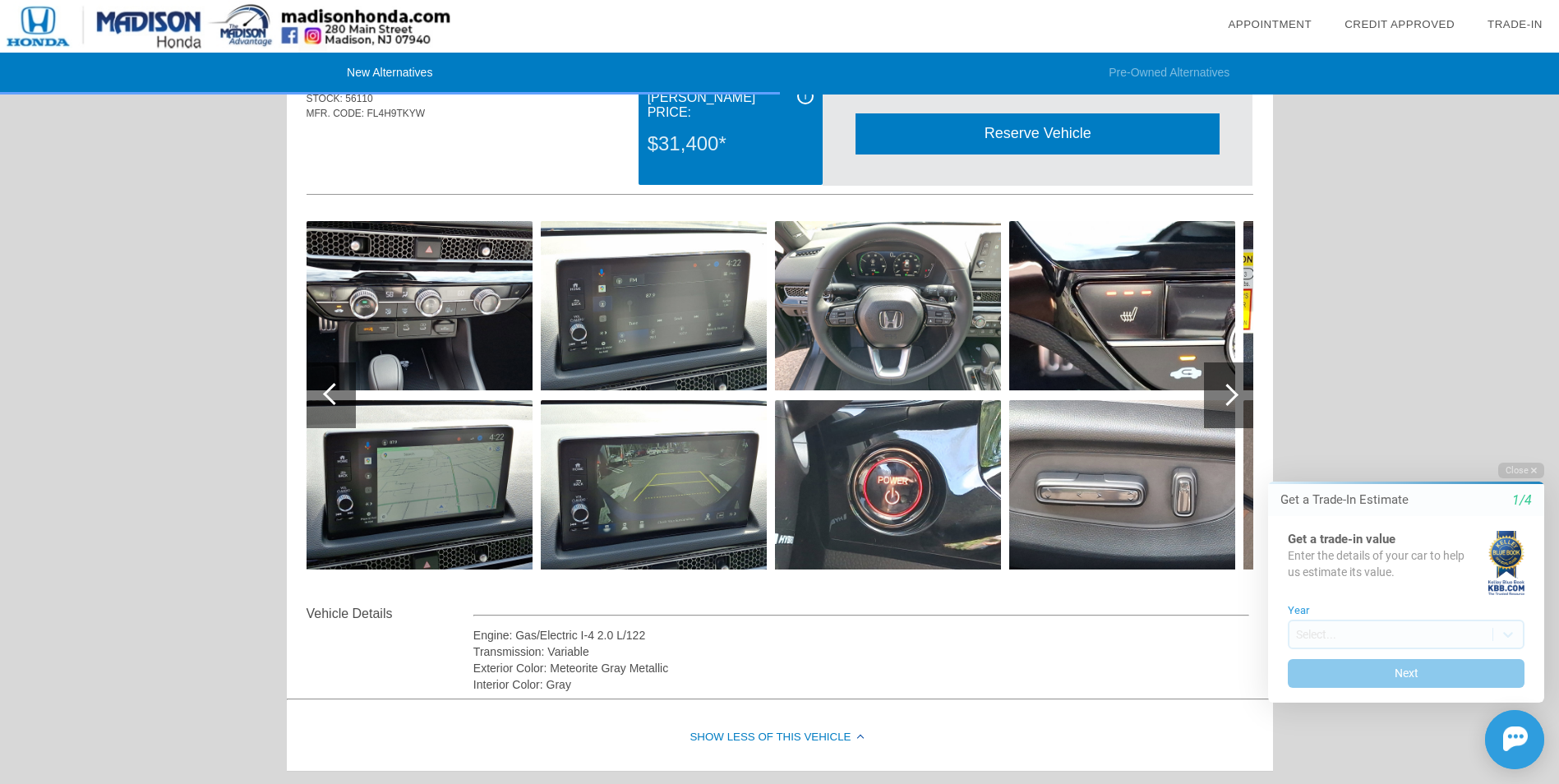
click at [1217, 398] on div at bounding box center [1229, 395] width 50 height 66
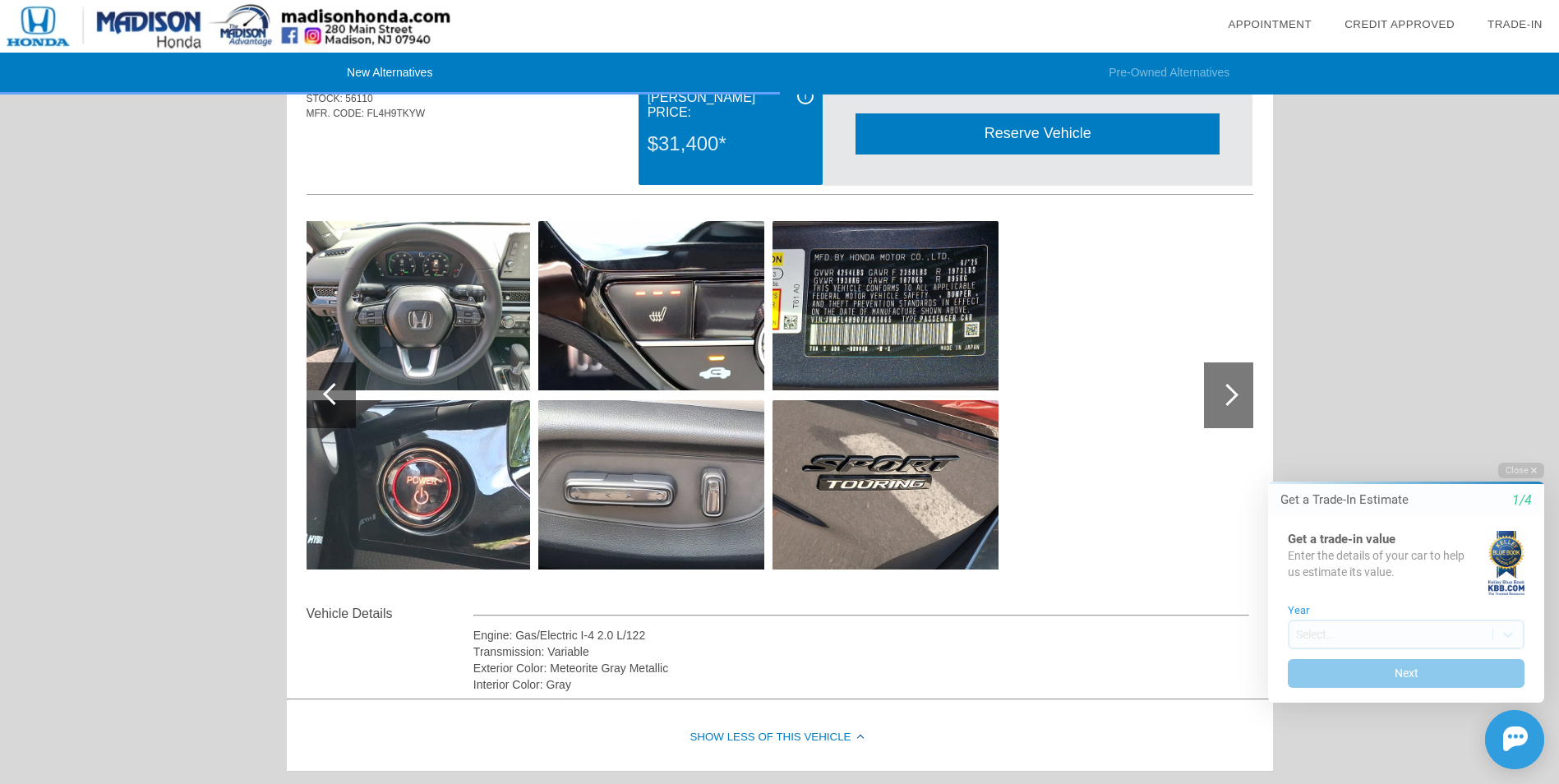
click at [1217, 398] on div at bounding box center [1229, 395] width 50 height 66
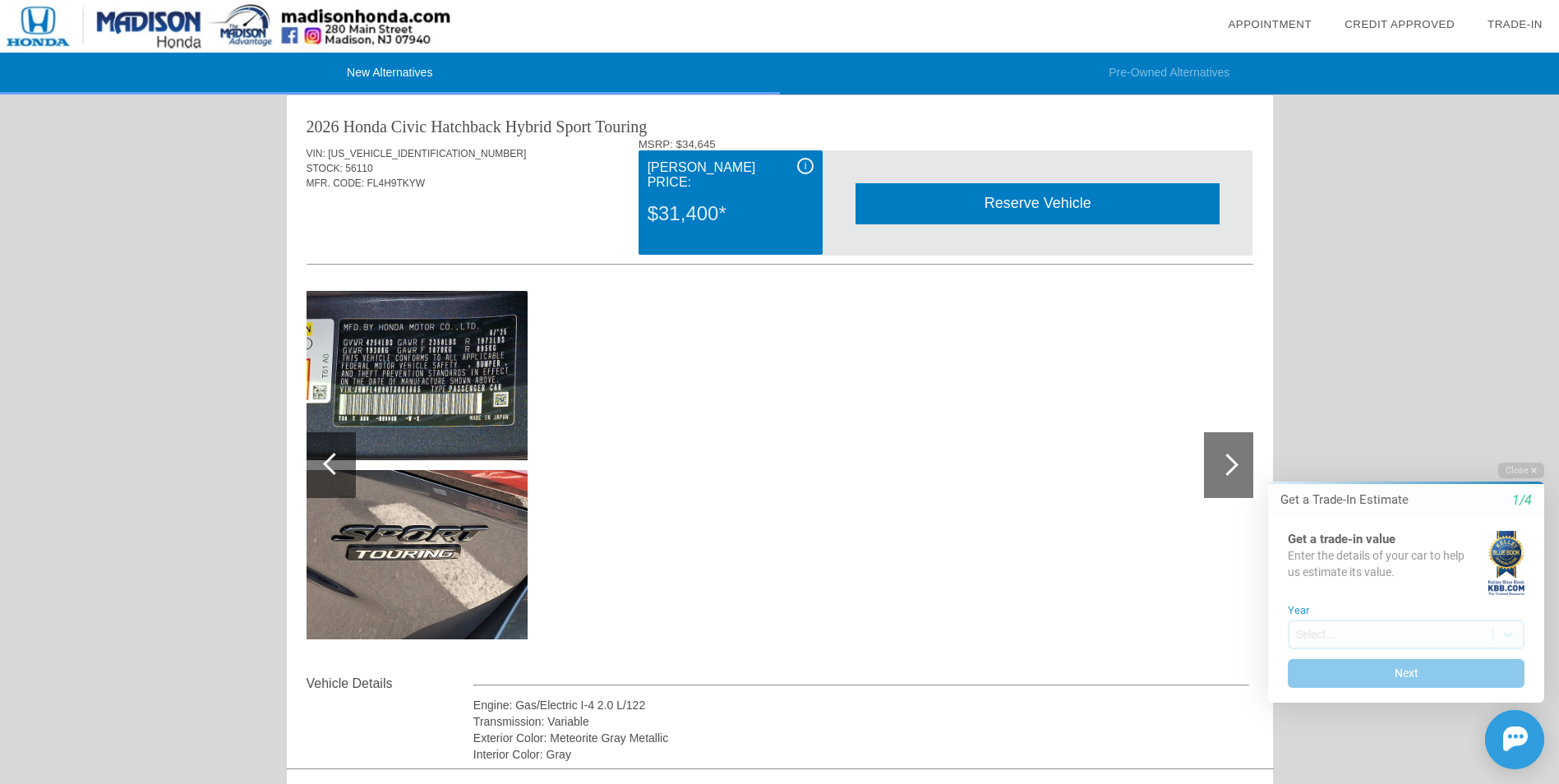
scroll to position [0, 0]
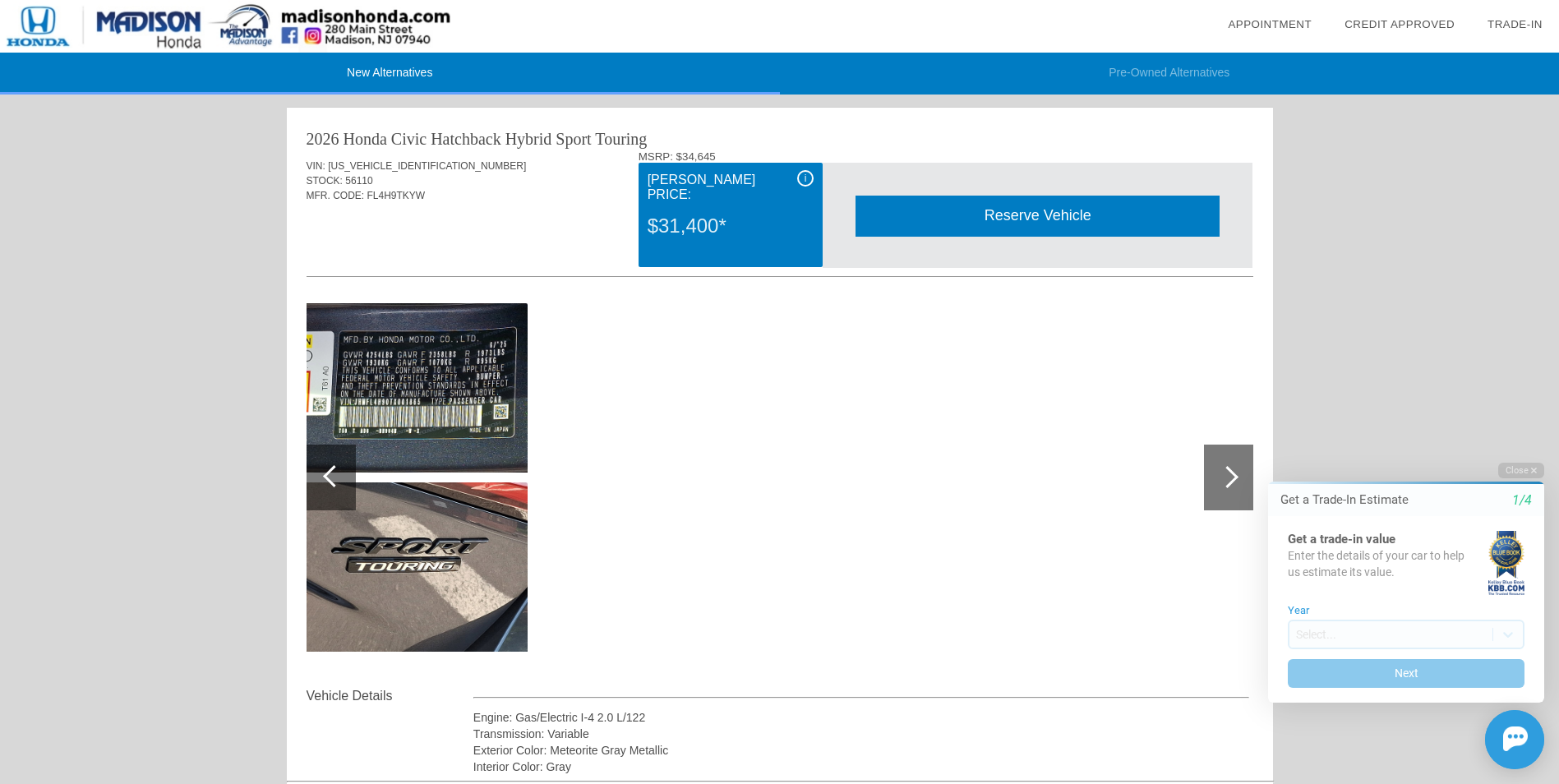
click at [709, 217] on div "$31,400*" at bounding box center [731, 226] width 166 height 43
click at [808, 180] on div "i" at bounding box center [804, 178] width 16 height 16
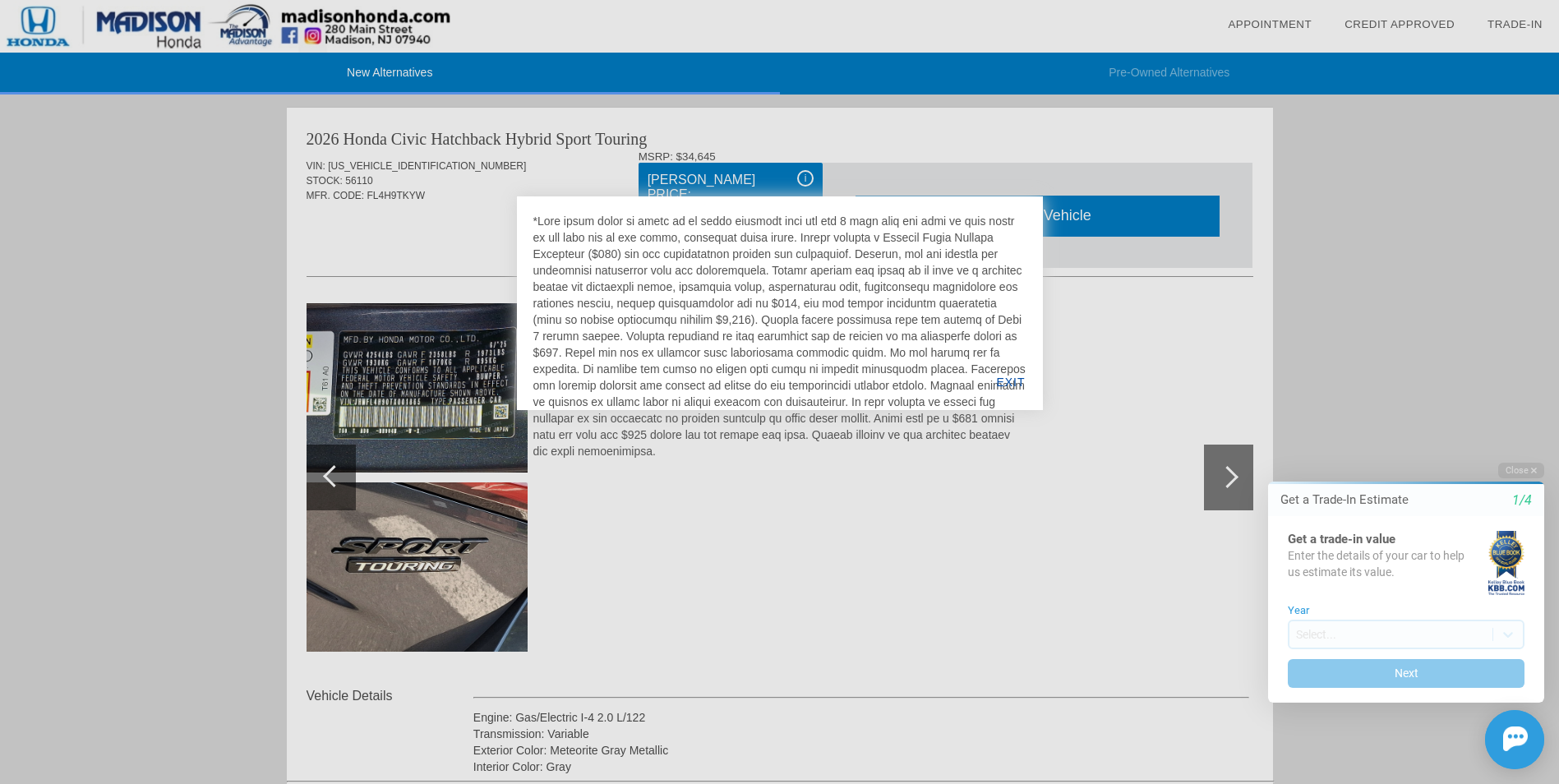
click at [1006, 380] on div "EXIT" at bounding box center [1010, 381] width 63 height 55
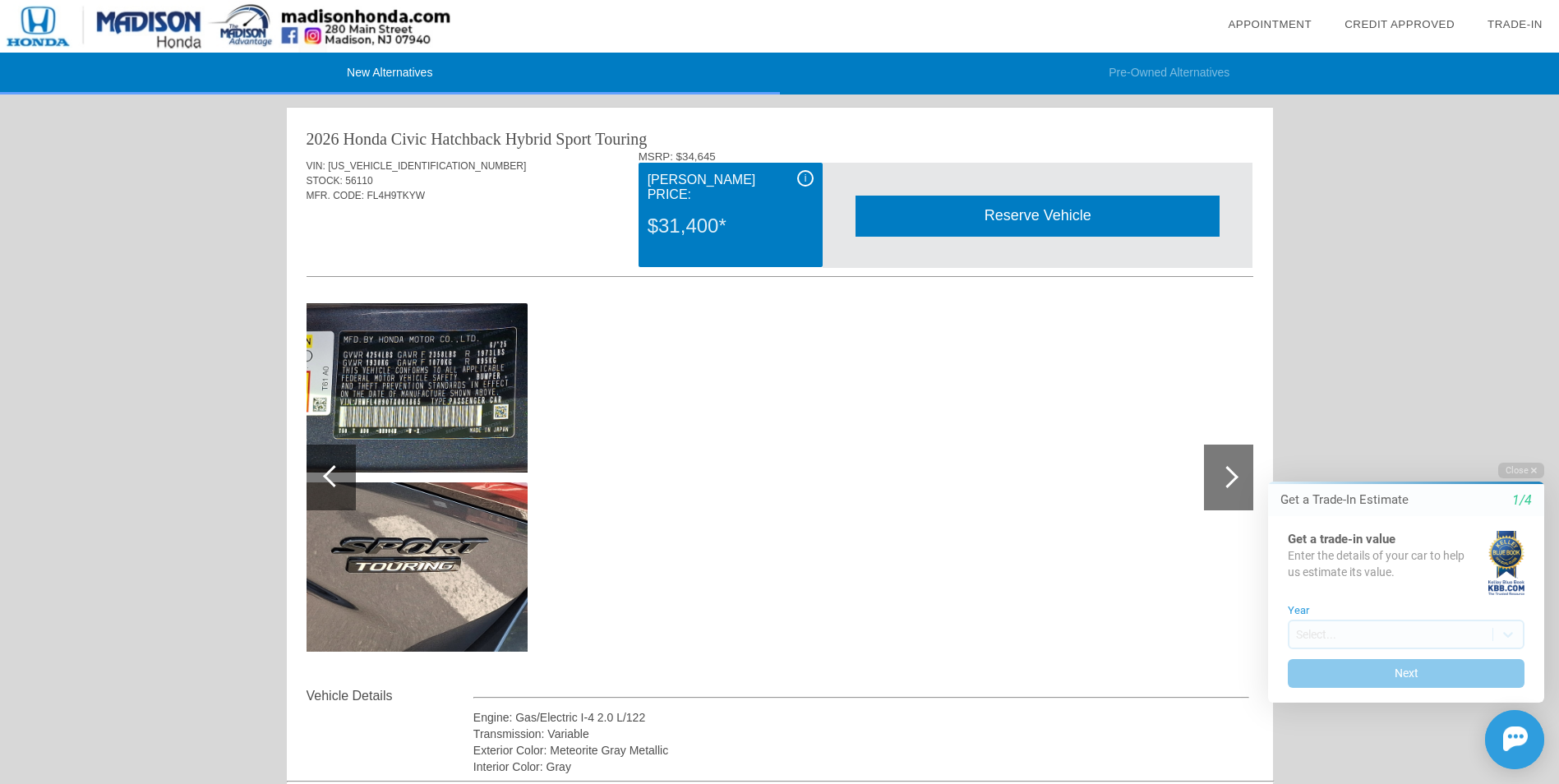
click at [321, 482] on div at bounding box center [331, 477] width 50 height 66
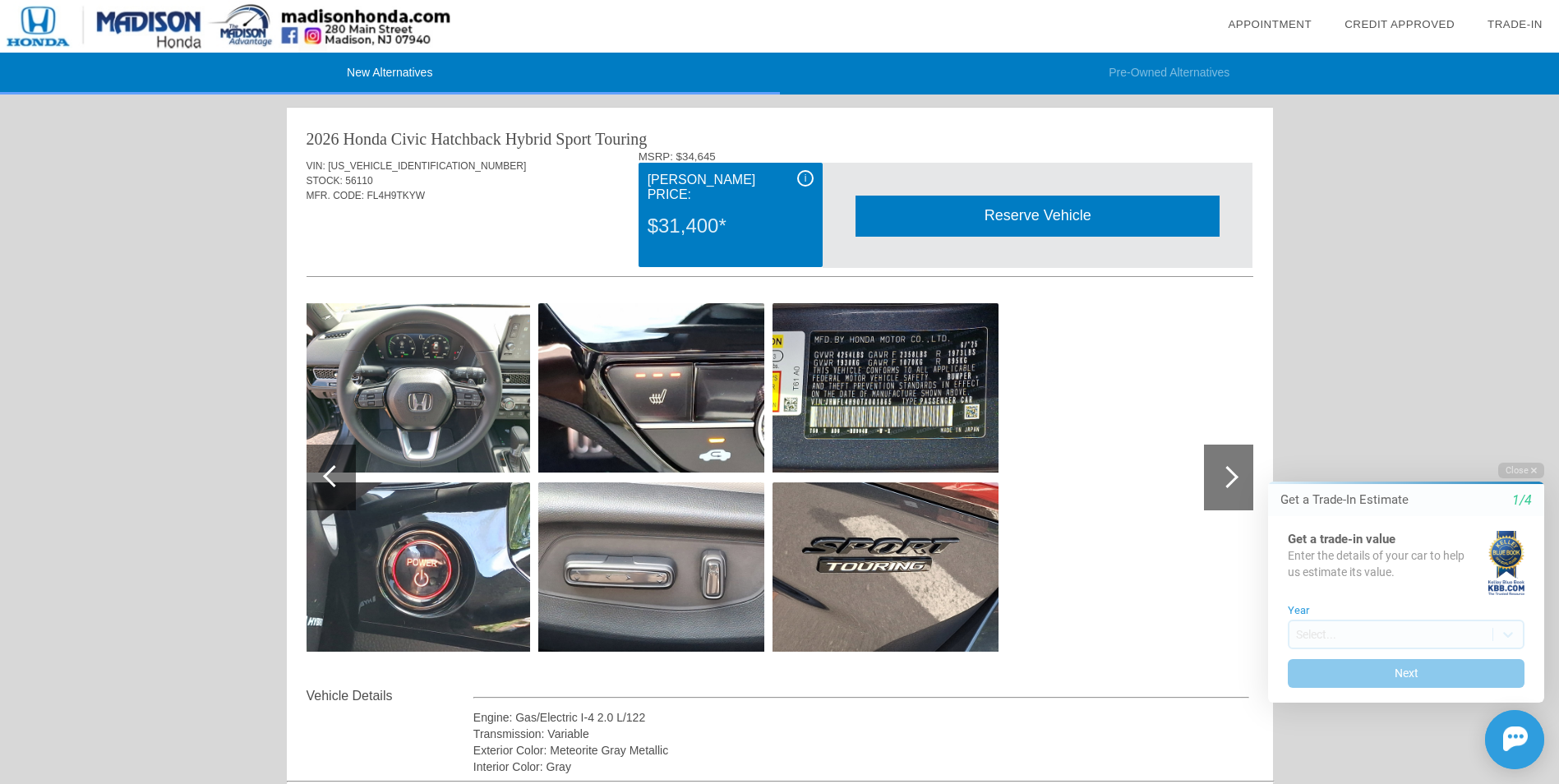
click at [321, 482] on div at bounding box center [331, 477] width 50 height 66
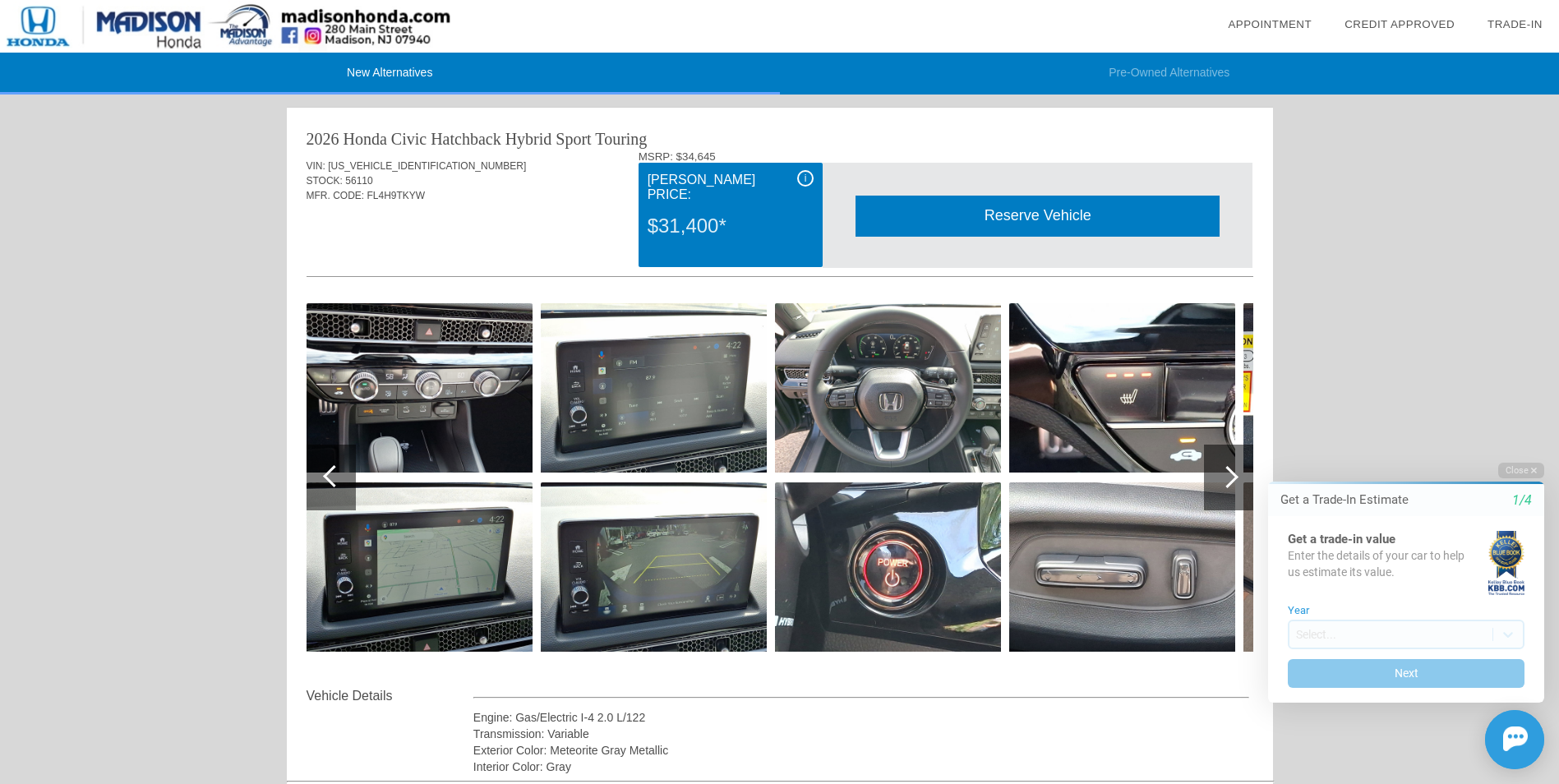
click at [321, 482] on div at bounding box center [331, 477] width 50 height 66
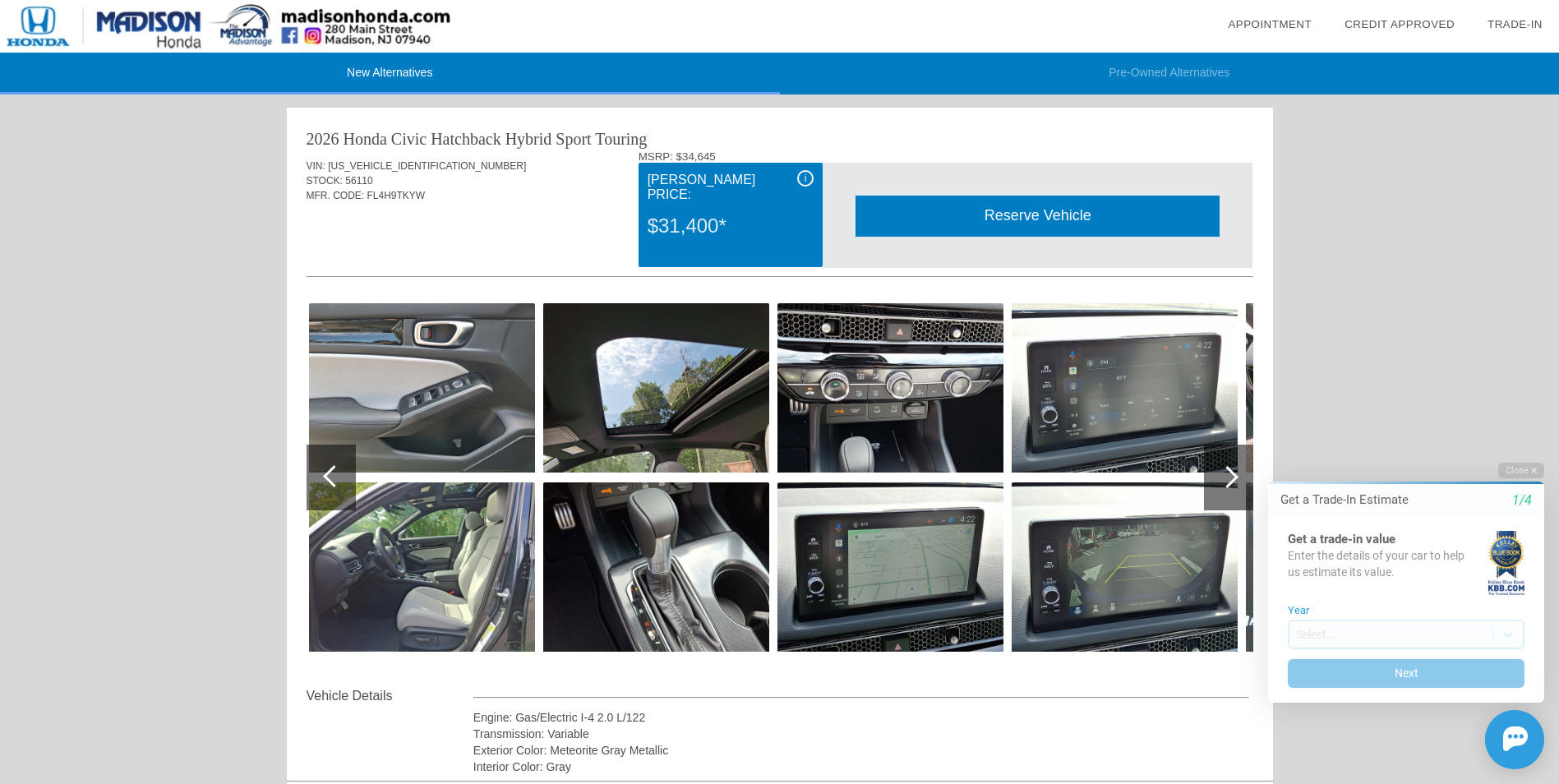
click at [321, 482] on div at bounding box center [331, 477] width 50 height 66
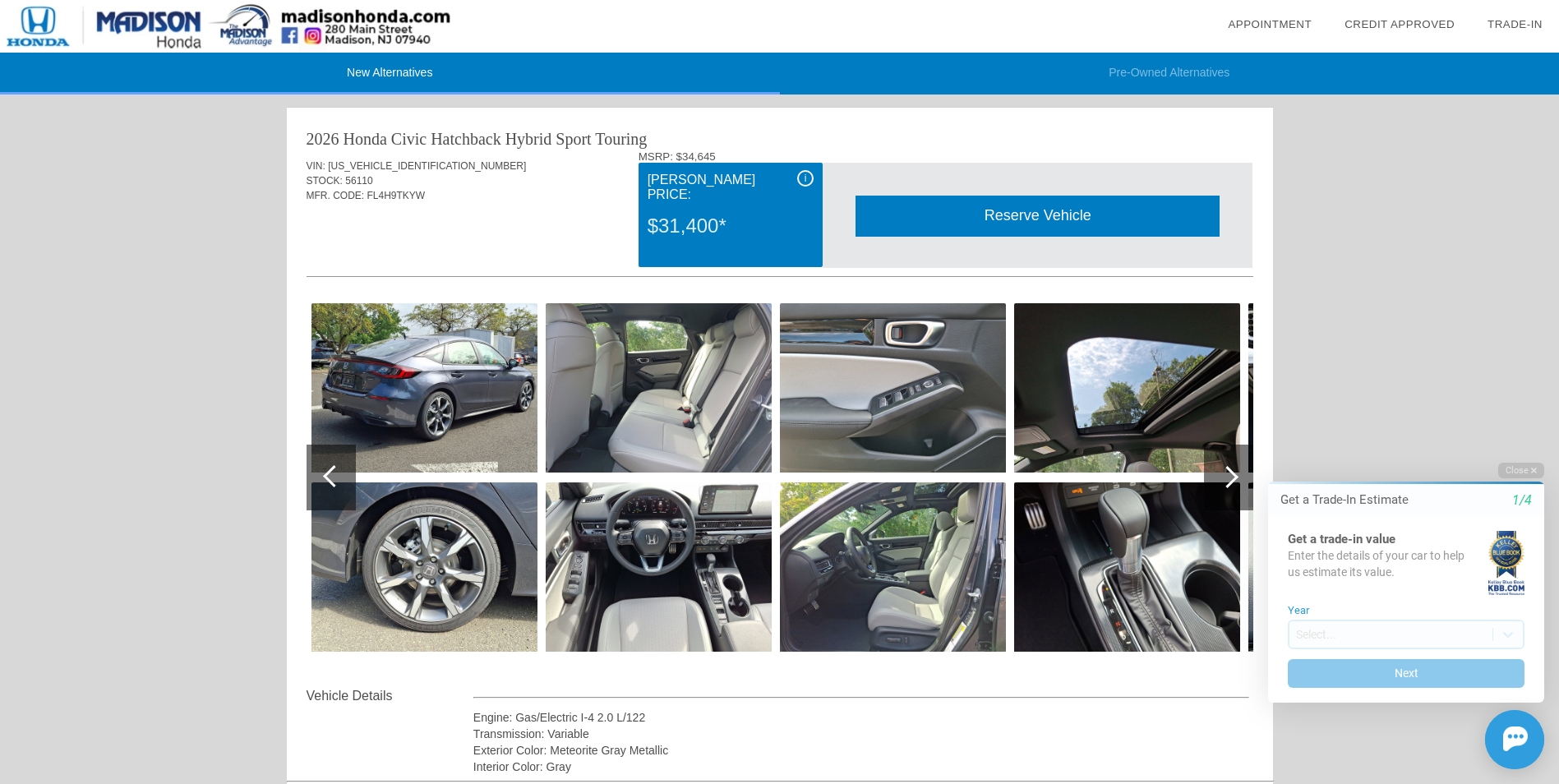
click at [321, 482] on div at bounding box center [331, 477] width 50 height 66
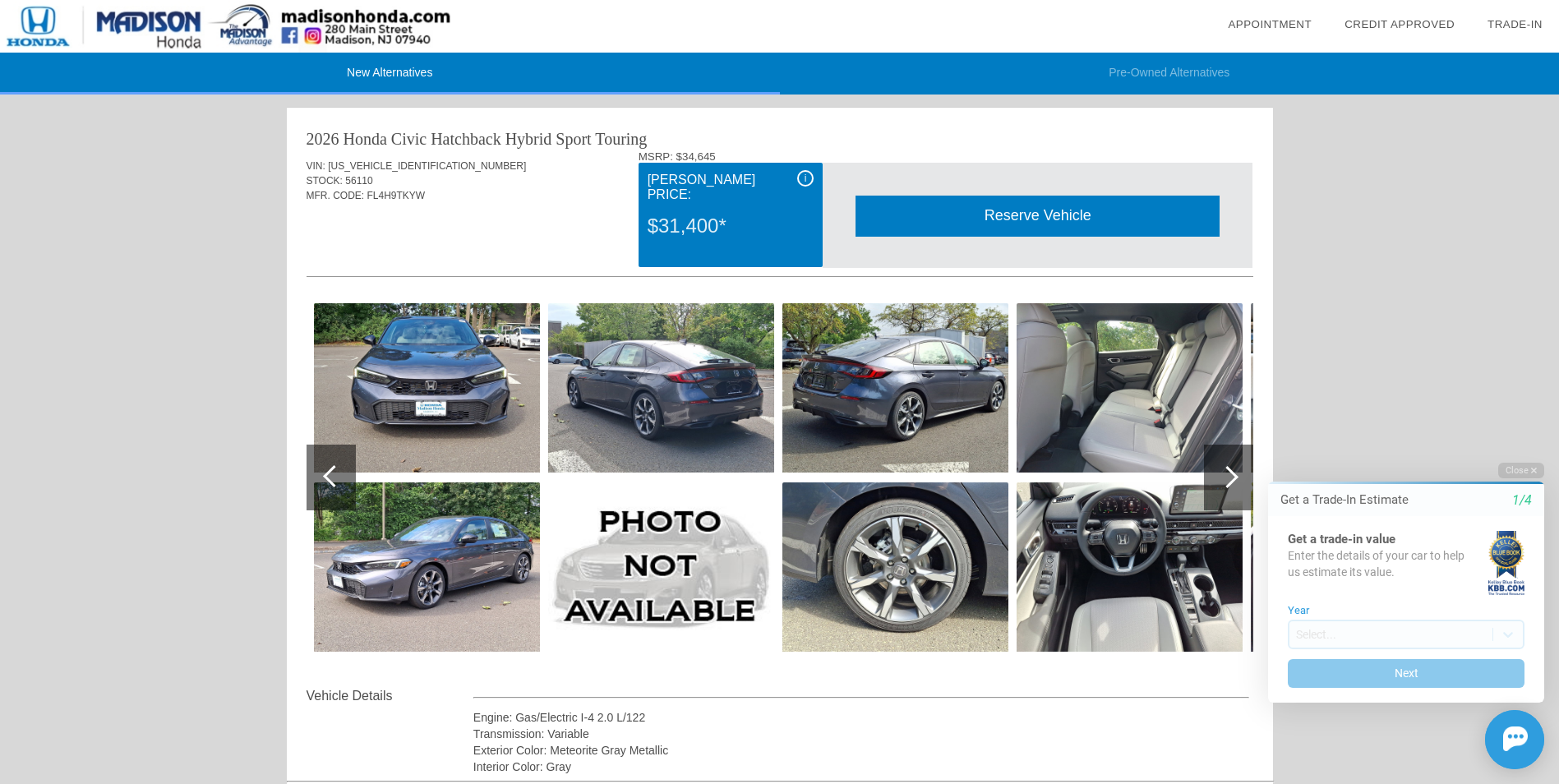
click at [321, 482] on div at bounding box center [331, 477] width 50 height 66
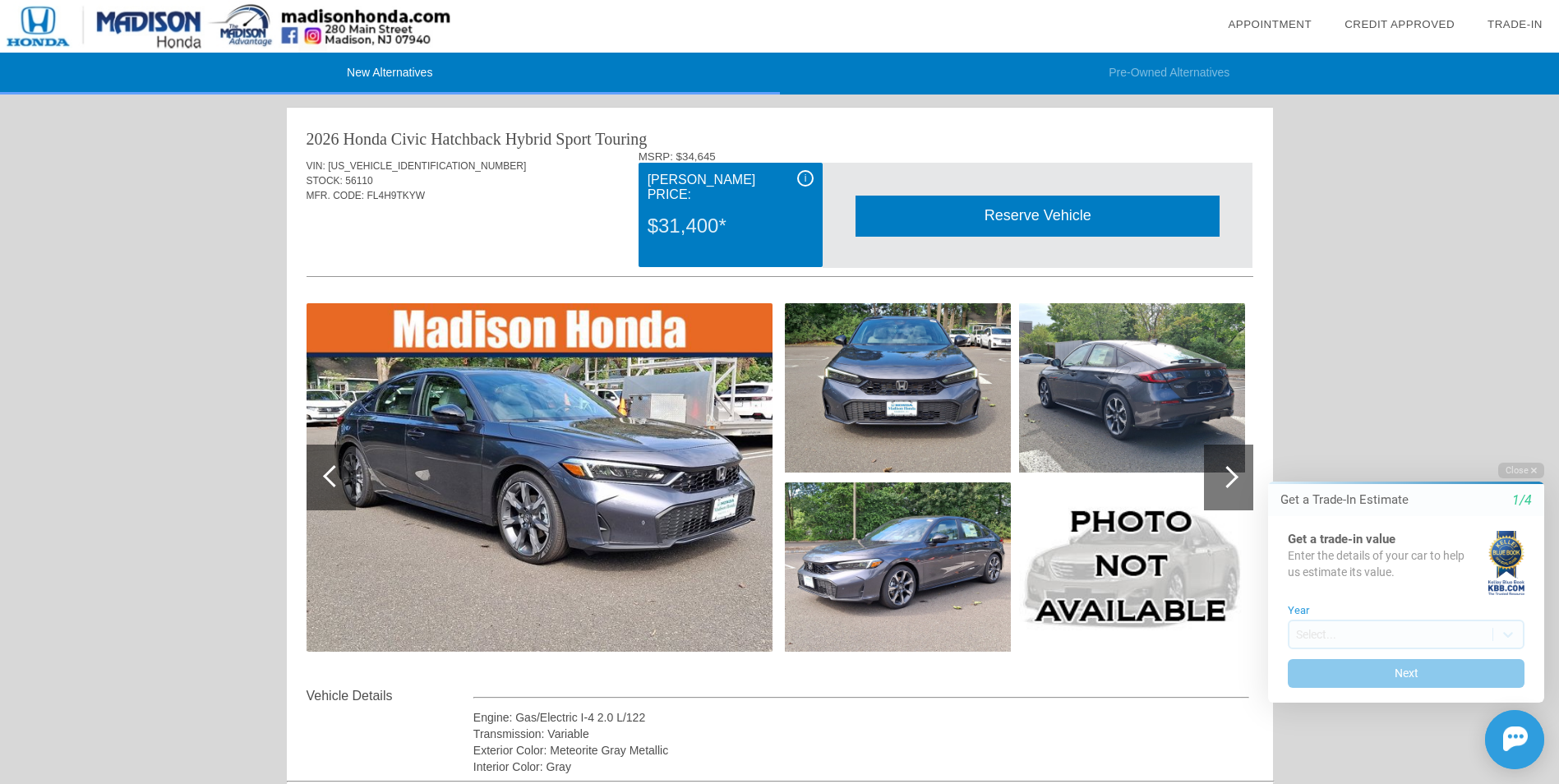
click at [321, 482] on div at bounding box center [331, 477] width 50 height 66
